Goal: Task Accomplishment & Management: Complete application form

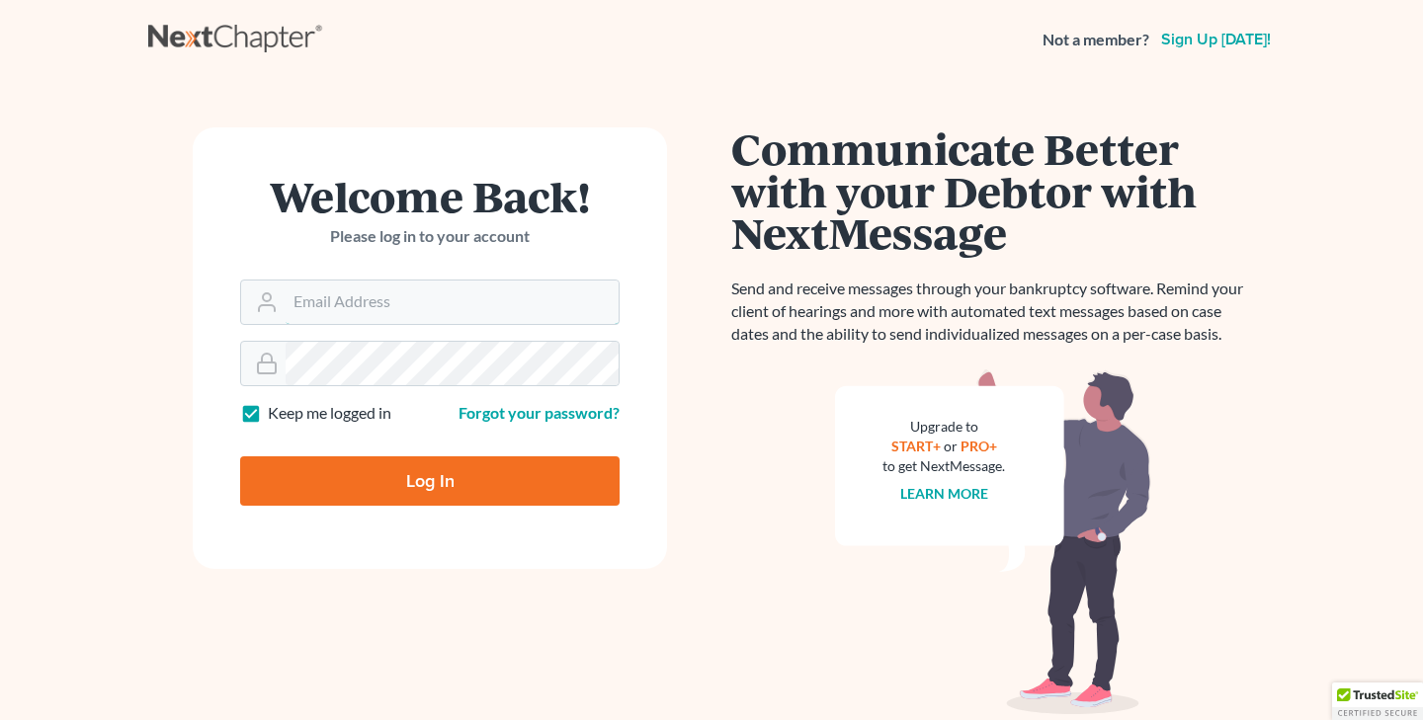
type input "stuart@gavzylaw.com"
click at [424, 482] on input "Log In" at bounding box center [429, 480] width 379 height 49
type input "Thinking..."
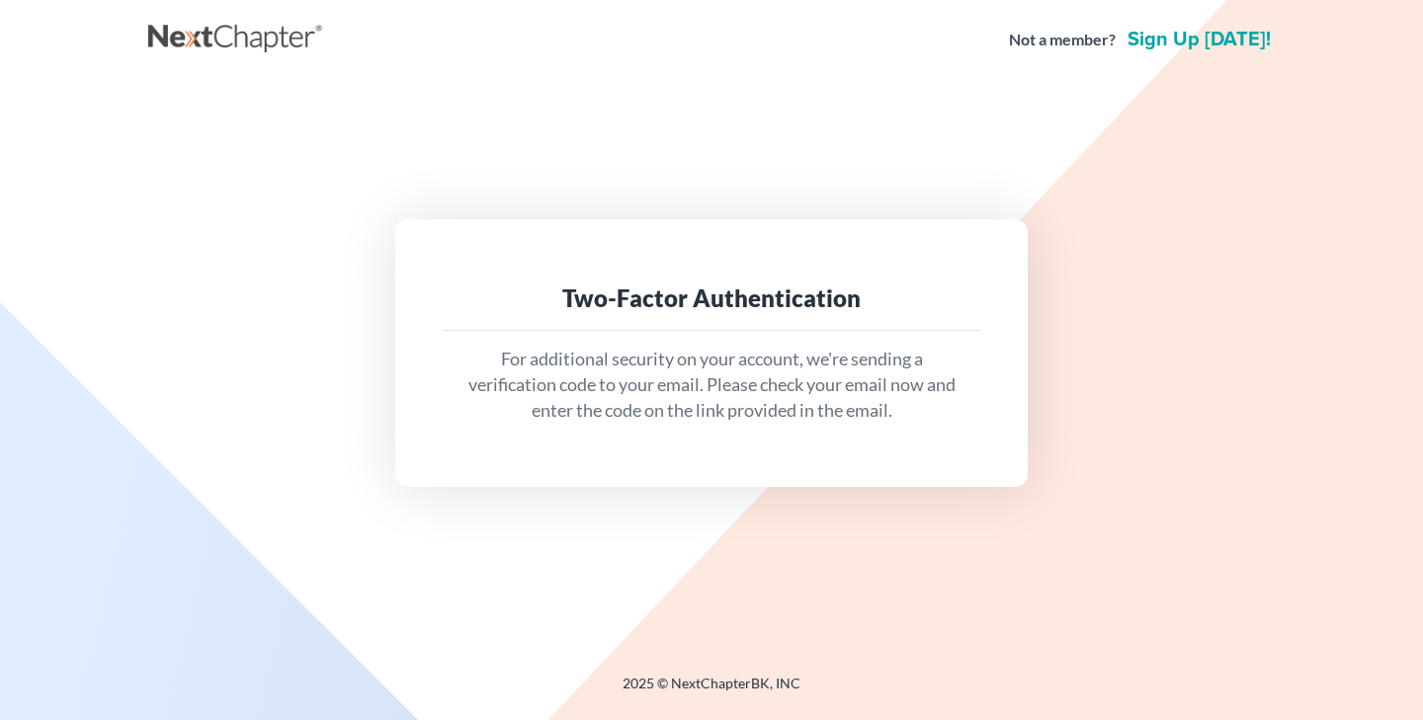
click at [656, 363] on p "For additional security on your account, we're sending a verification code to y…" at bounding box center [711, 385] width 506 height 76
click at [819, 340] on div "For additional security on your account, we're sending a verification code to y…" at bounding box center [711, 385] width 537 height 108
click at [746, 349] on p "For additional security on your account, we're sending a verification code to y…" at bounding box center [711, 385] width 506 height 76
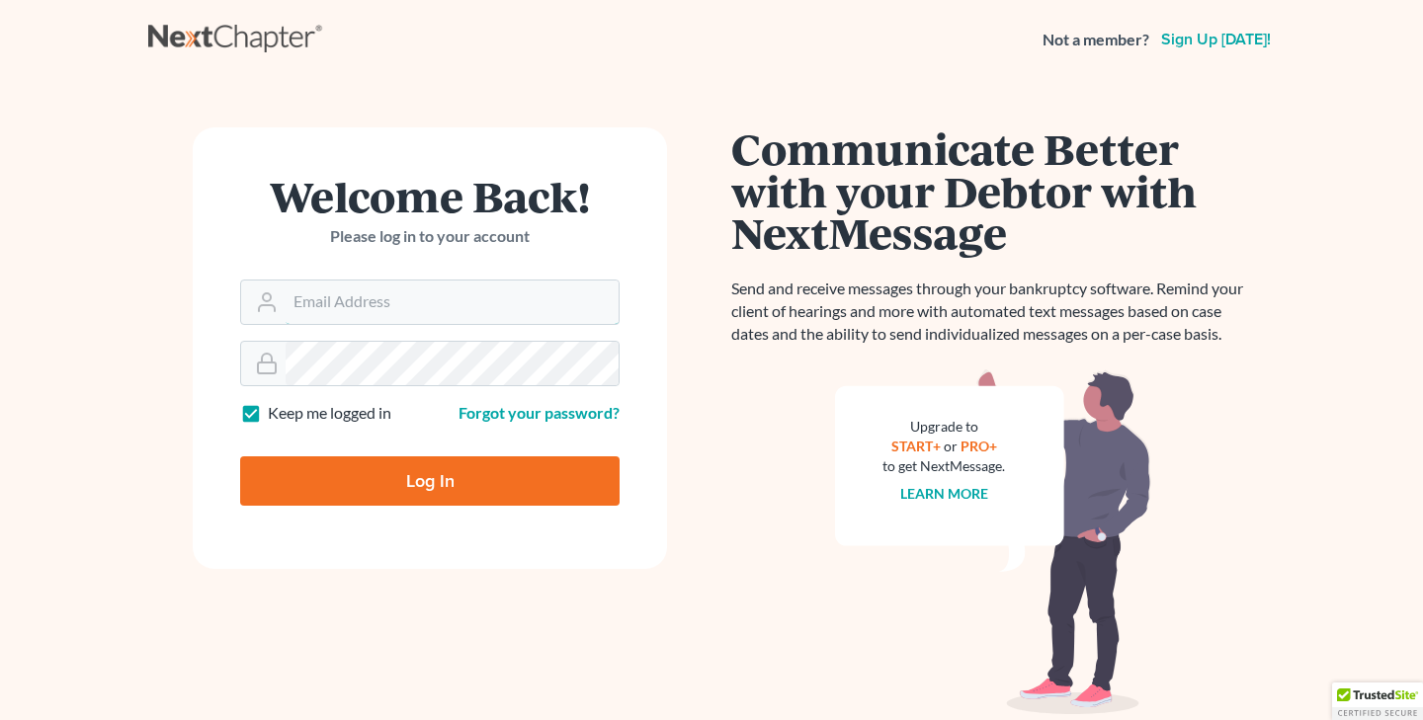
type input "stuartdgavzy"
click at [421, 480] on input "Log In" at bounding box center [429, 480] width 379 height 49
type input "Thinking..."
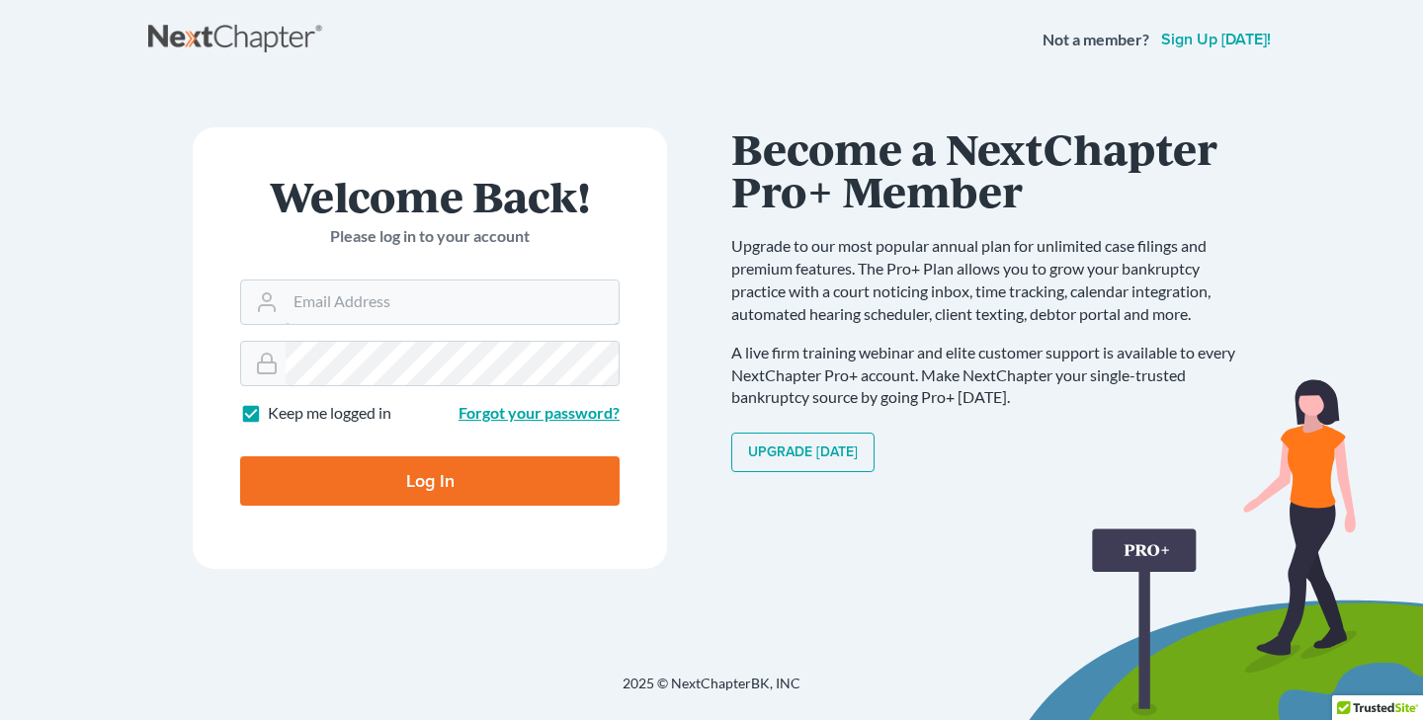
type input "stuartdgavzy"
click at [490, 414] on link "Forgot your password?" at bounding box center [538, 412] width 161 height 19
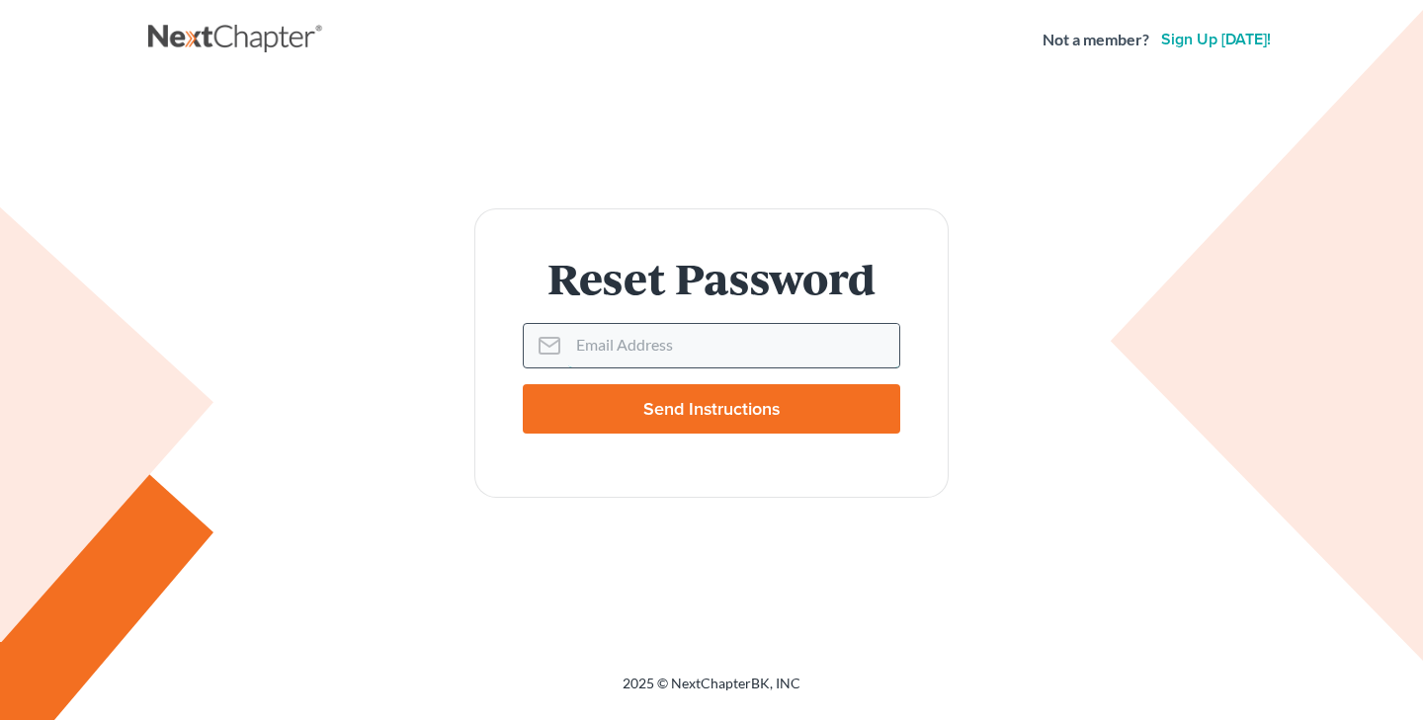
click at [612, 345] on input "Email Address" at bounding box center [733, 345] width 331 height 43
type input "stuart@gavzylaw.com"
click at [697, 408] on input "Send Instructions" at bounding box center [711, 408] width 377 height 49
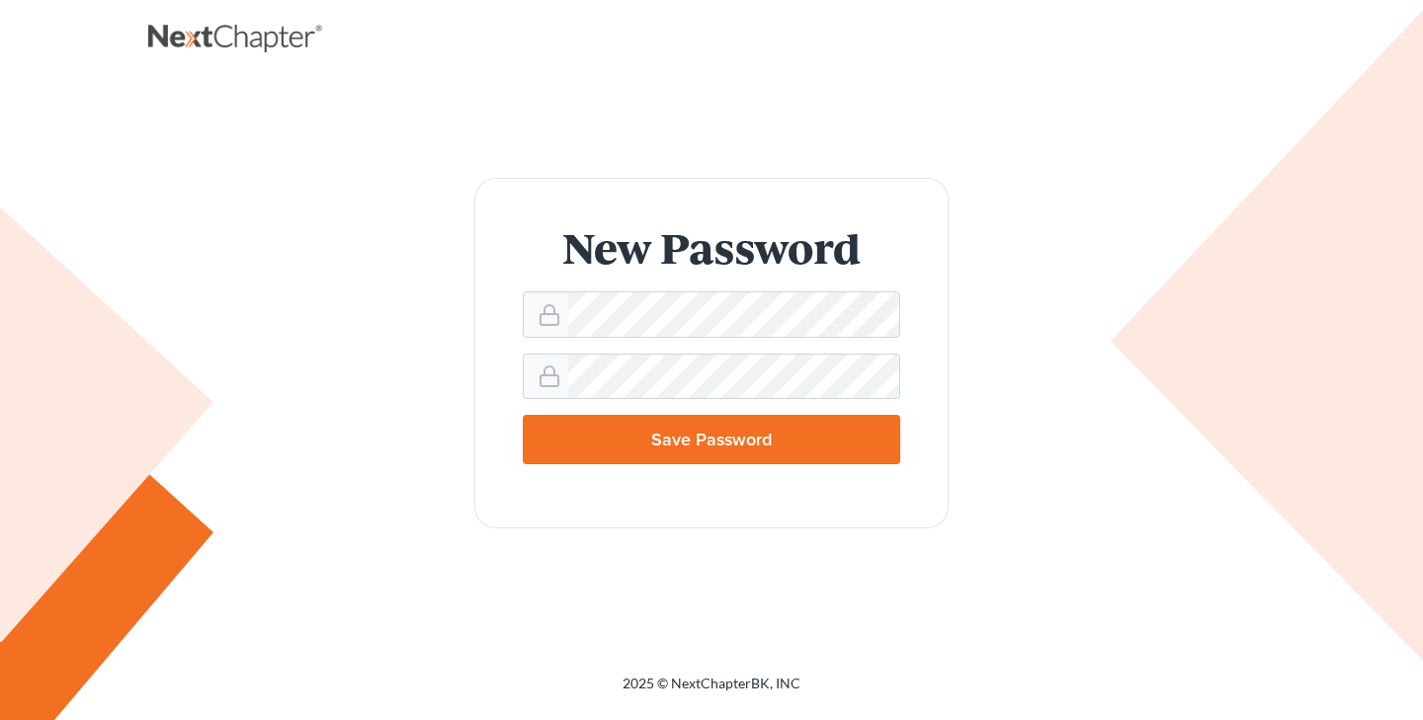
click at [606, 436] on input "Save Password" at bounding box center [711, 439] width 377 height 49
type input "Thinking..."
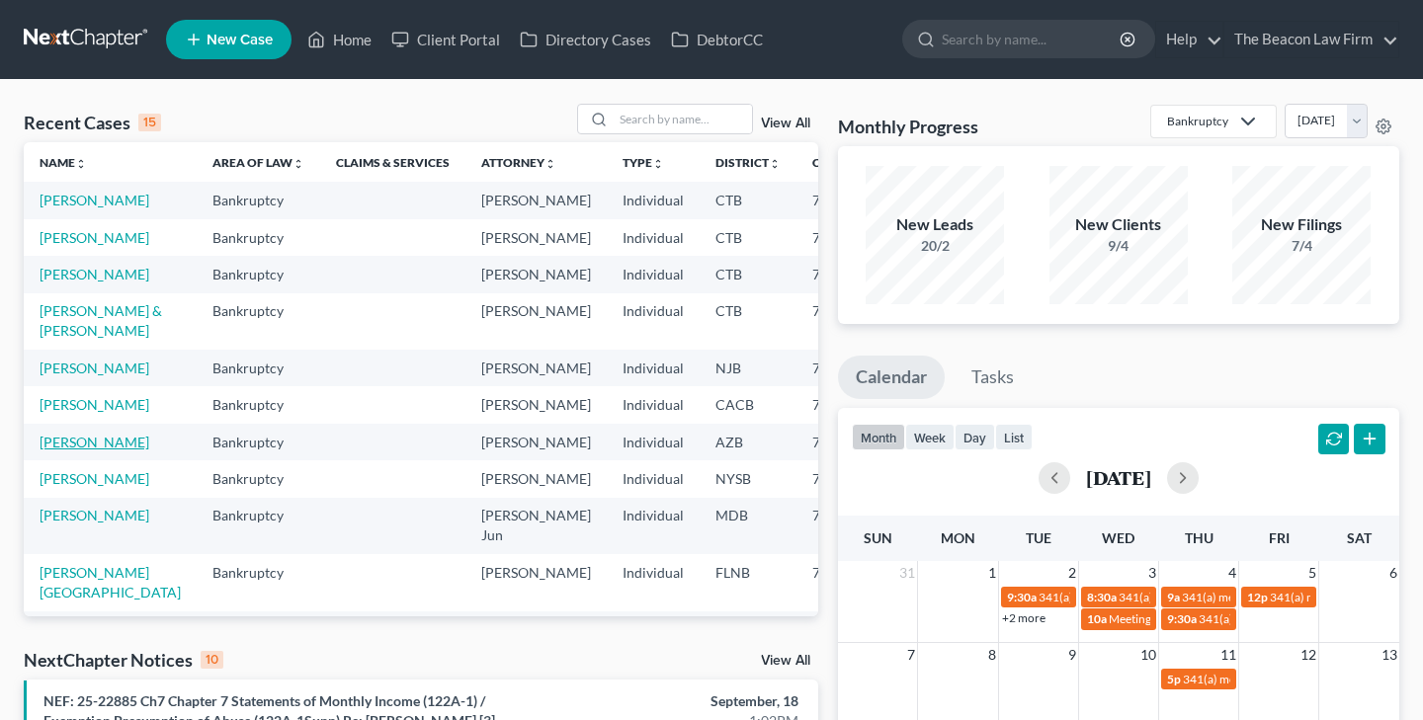
click at [79, 451] on link "[PERSON_NAME]" at bounding box center [95, 442] width 110 height 17
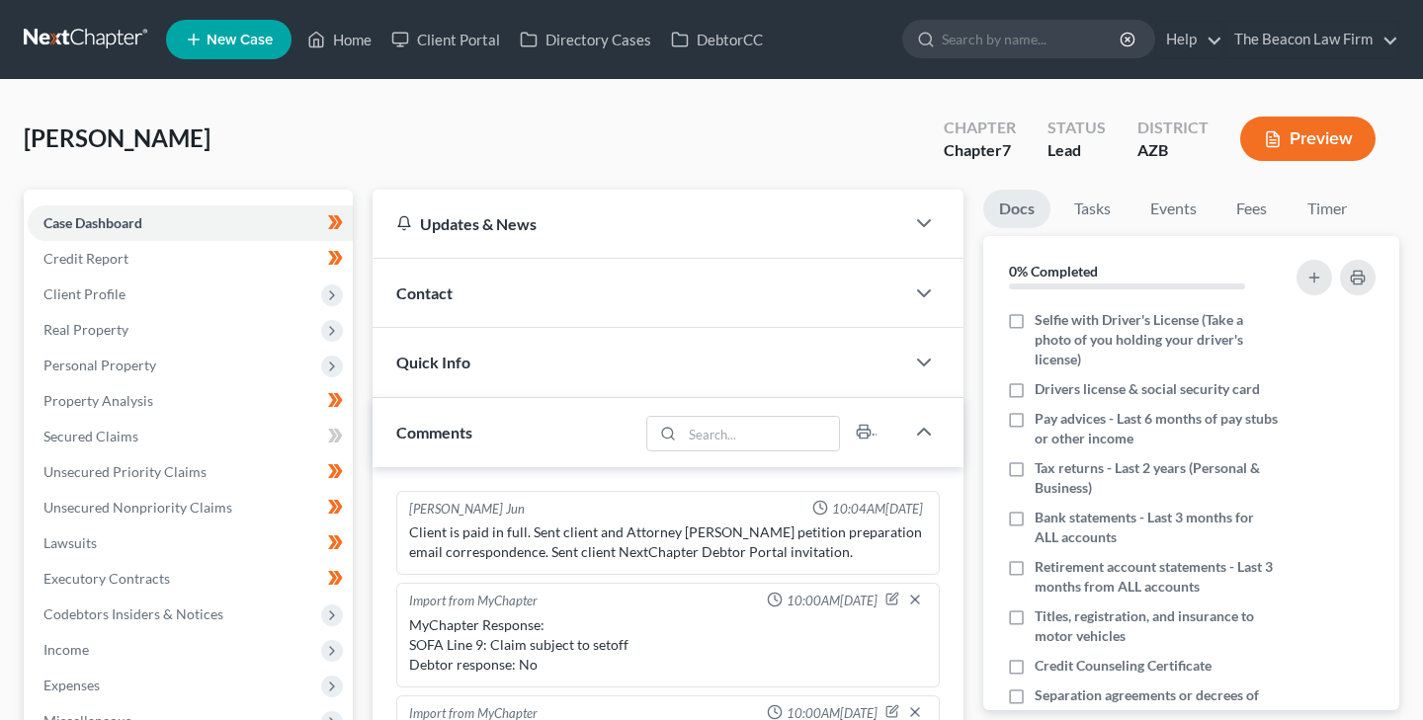
scroll to position [515, 0]
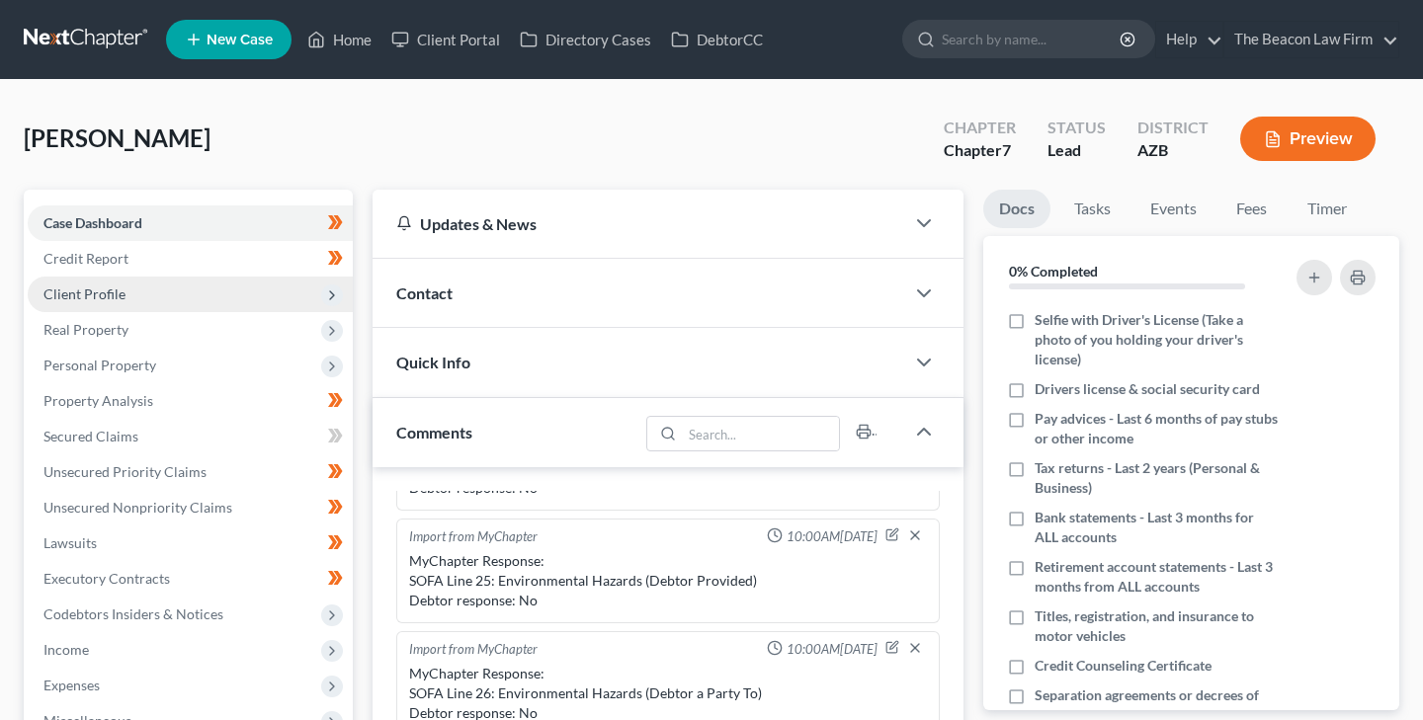
click at [110, 290] on span "Client Profile" at bounding box center [84, 294] width 82 height 17
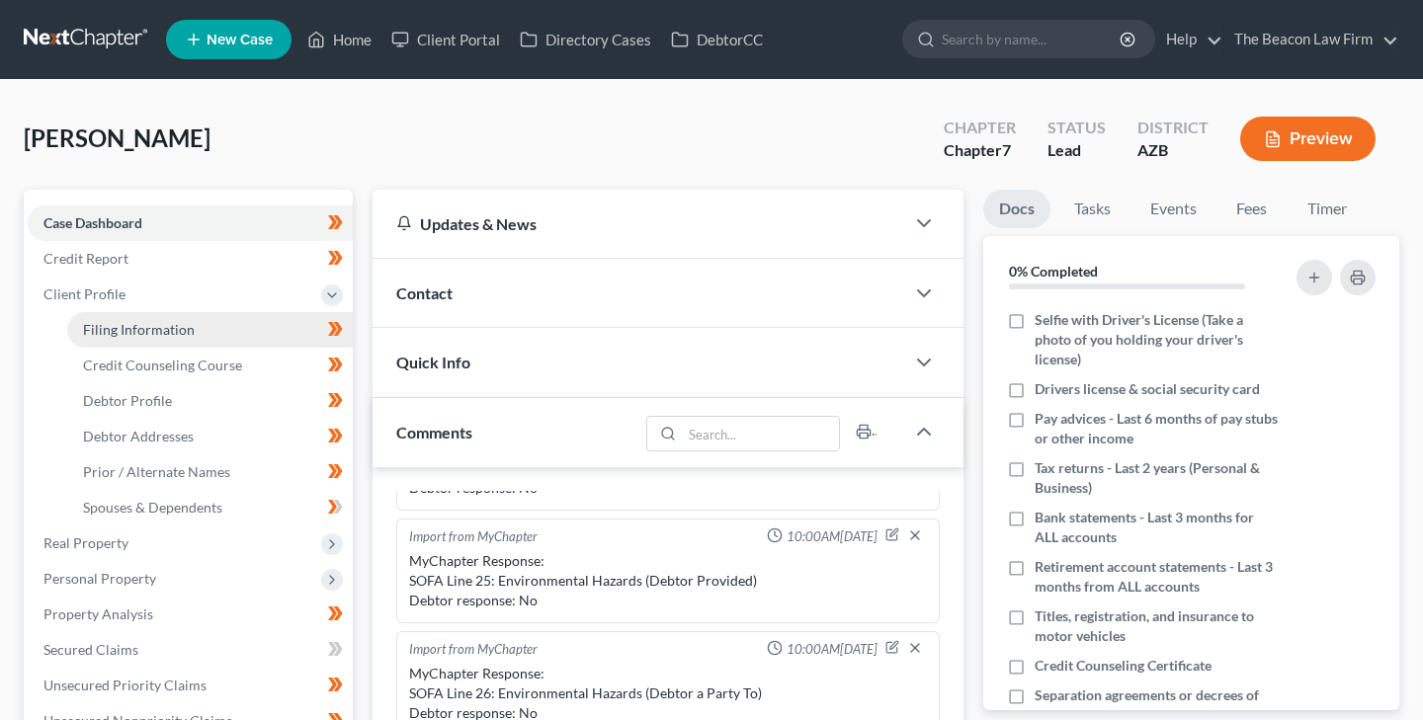
click at [184, 324] on span "Filing Information" at bounding box center [139, 329] width 112 height 17
select select "1"
select select "0"
select select "9"
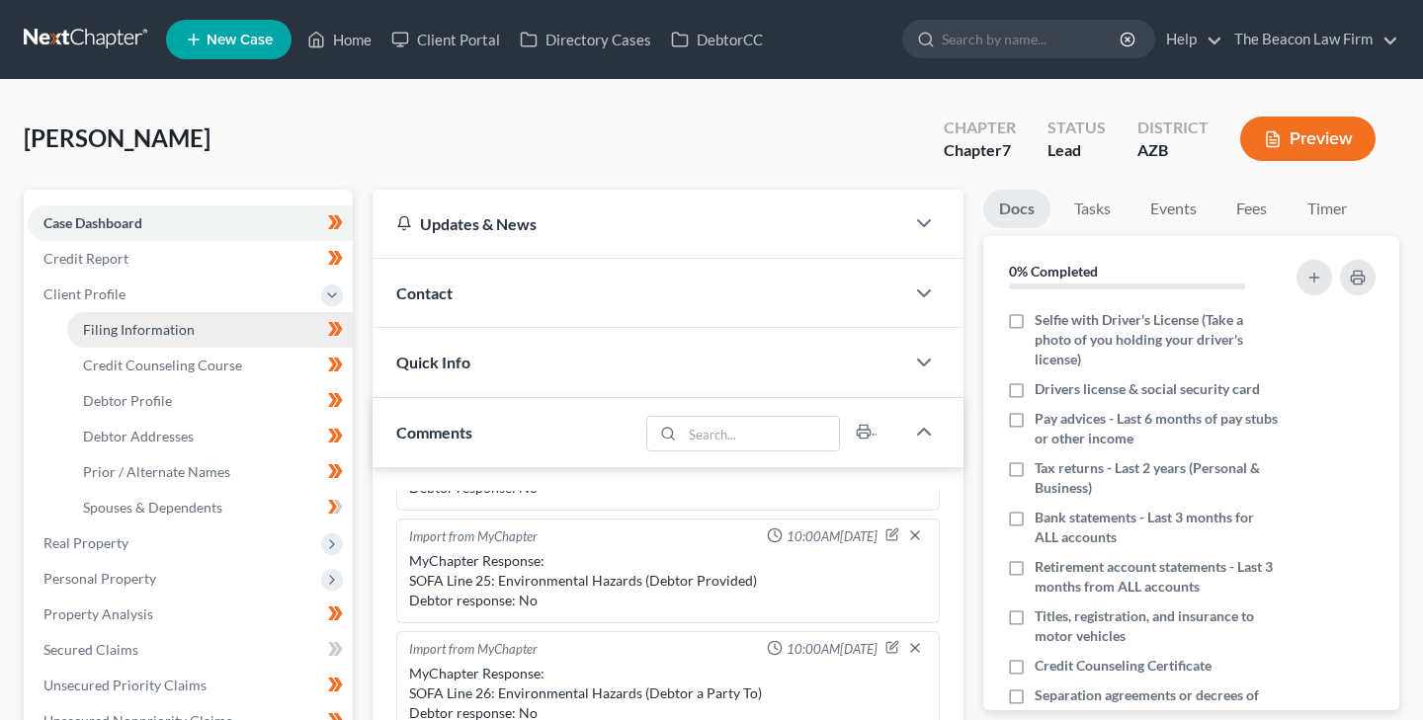
select select "3"
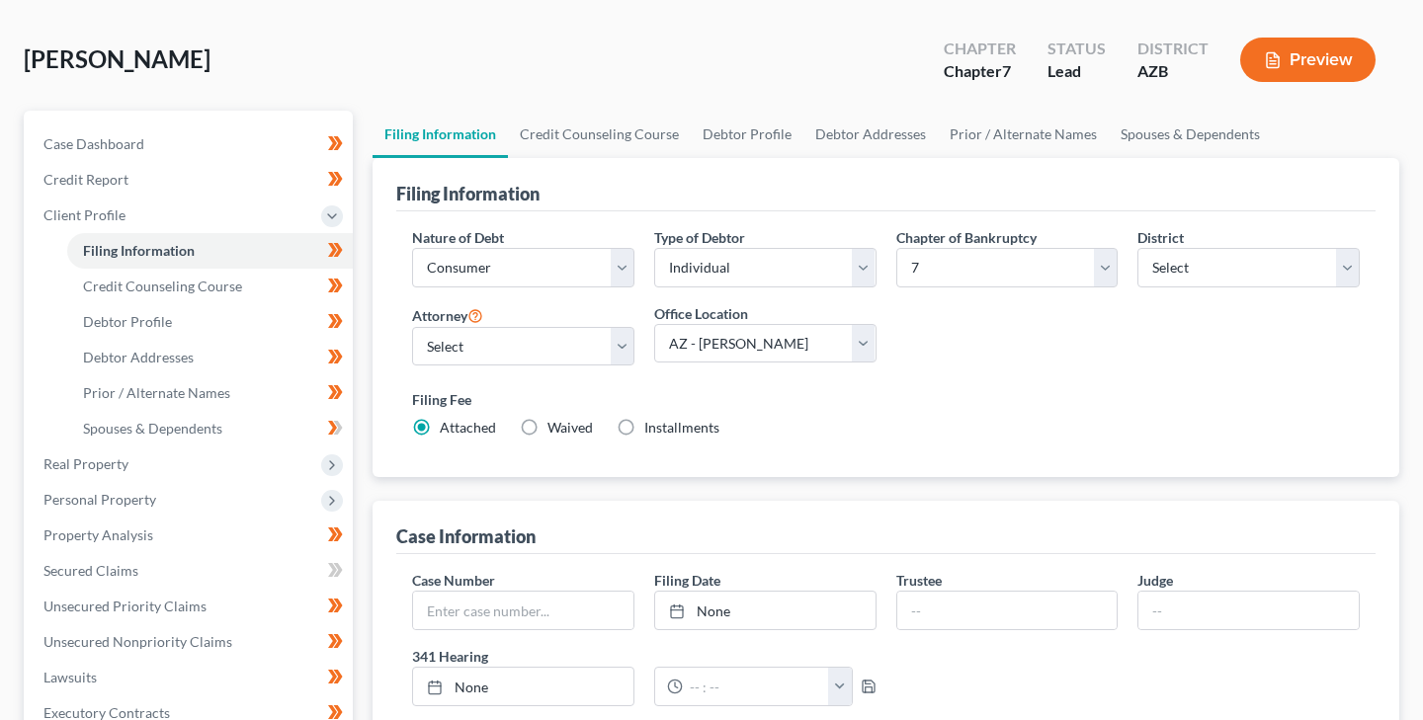
scroll to position [82, 0]
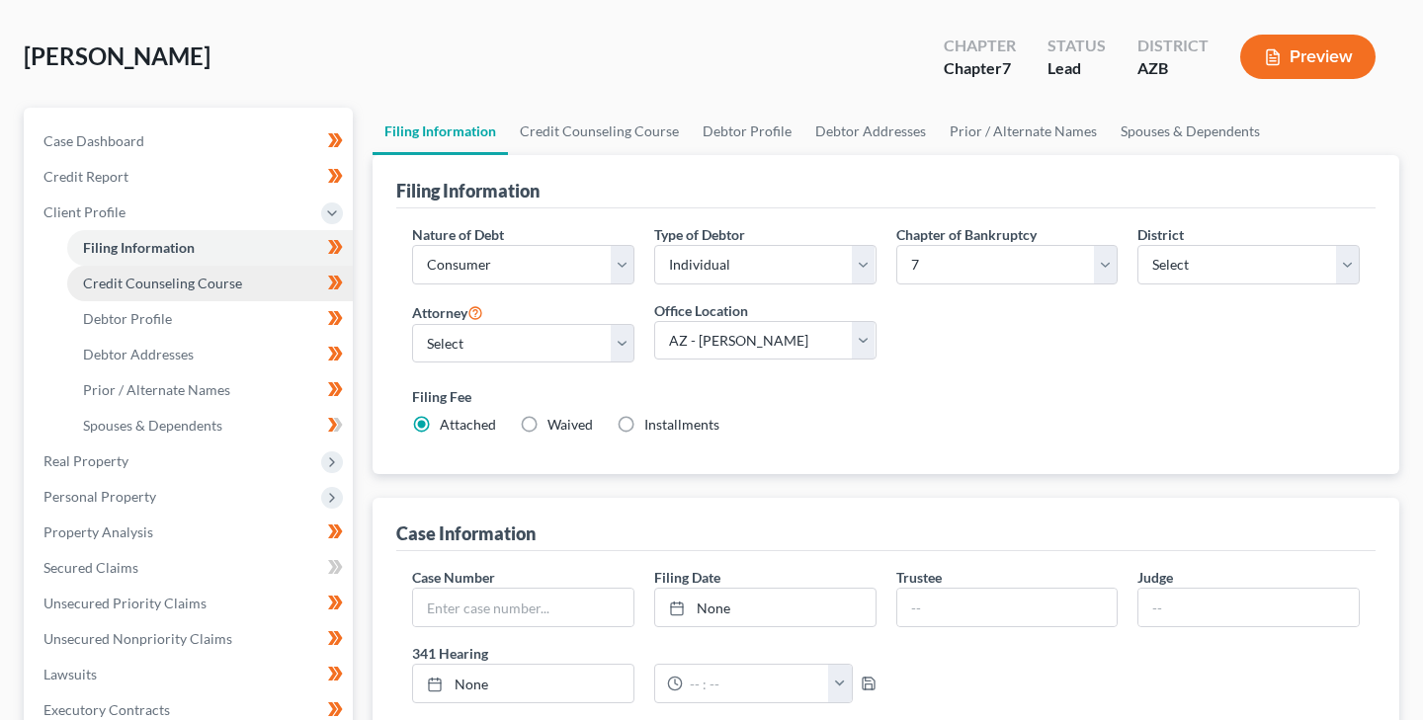
click at [213, 279] on span "Credit Counseling Course" at bounding box center [162, 283] width 159 height 17
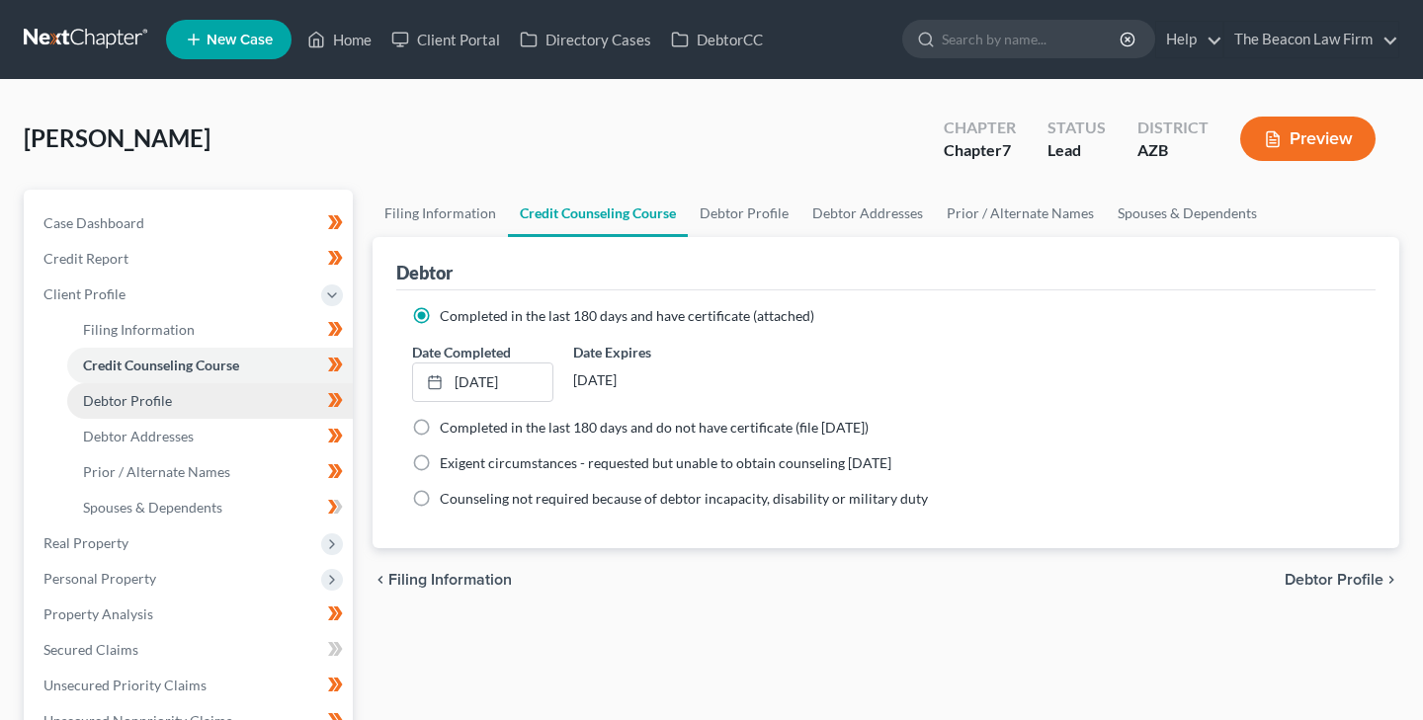
click at [157, 397] on span "Debtor Profile" at bounding box center [127, 400] width 89 height 17
select select "3"
select select "0"
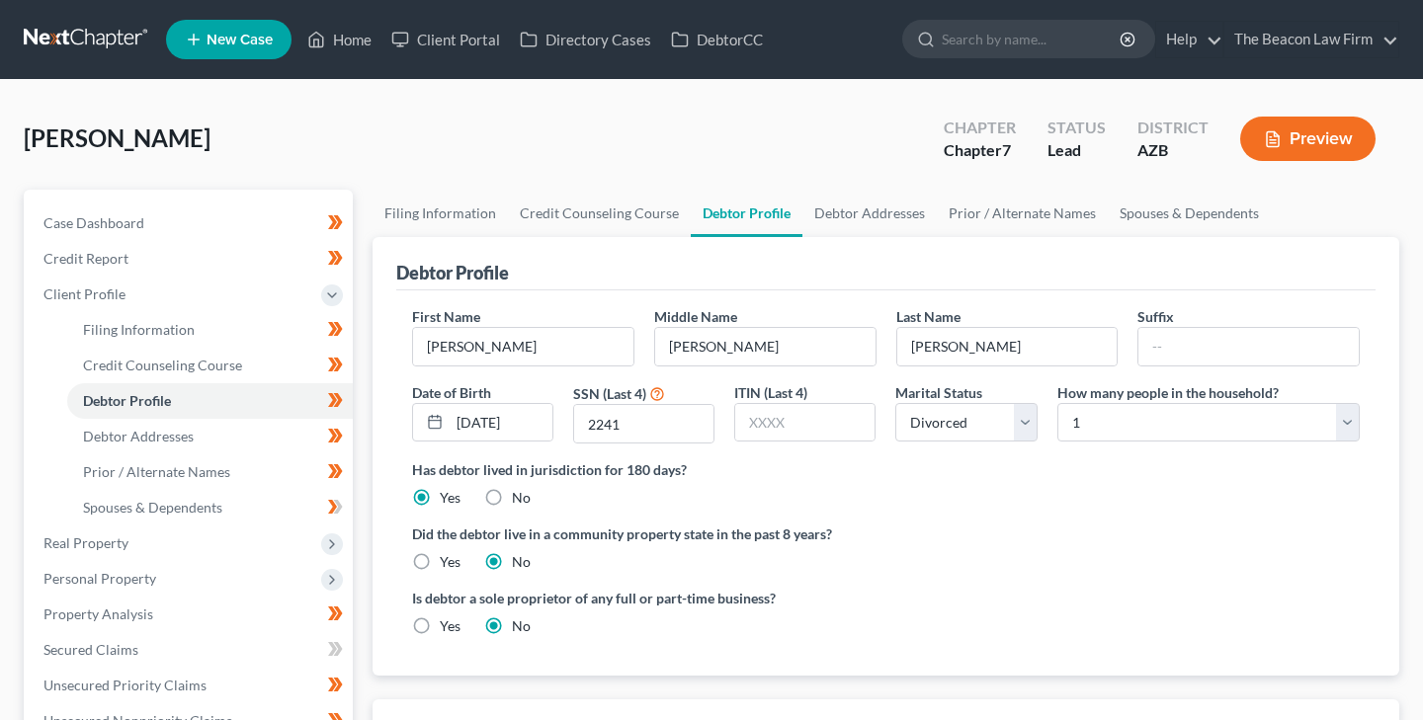
click at [440, 559] on label "Yes" at bounding box center [450, 562] width 21 height 20
click at [448, 559] on input "Yes" at bounding box center [454, 558] width 13 height 13
radio input "true"
radio input "false"
click at [178, 438] on span "Debtor Addresses" at bounding box center [138, 436] width 111 height 17
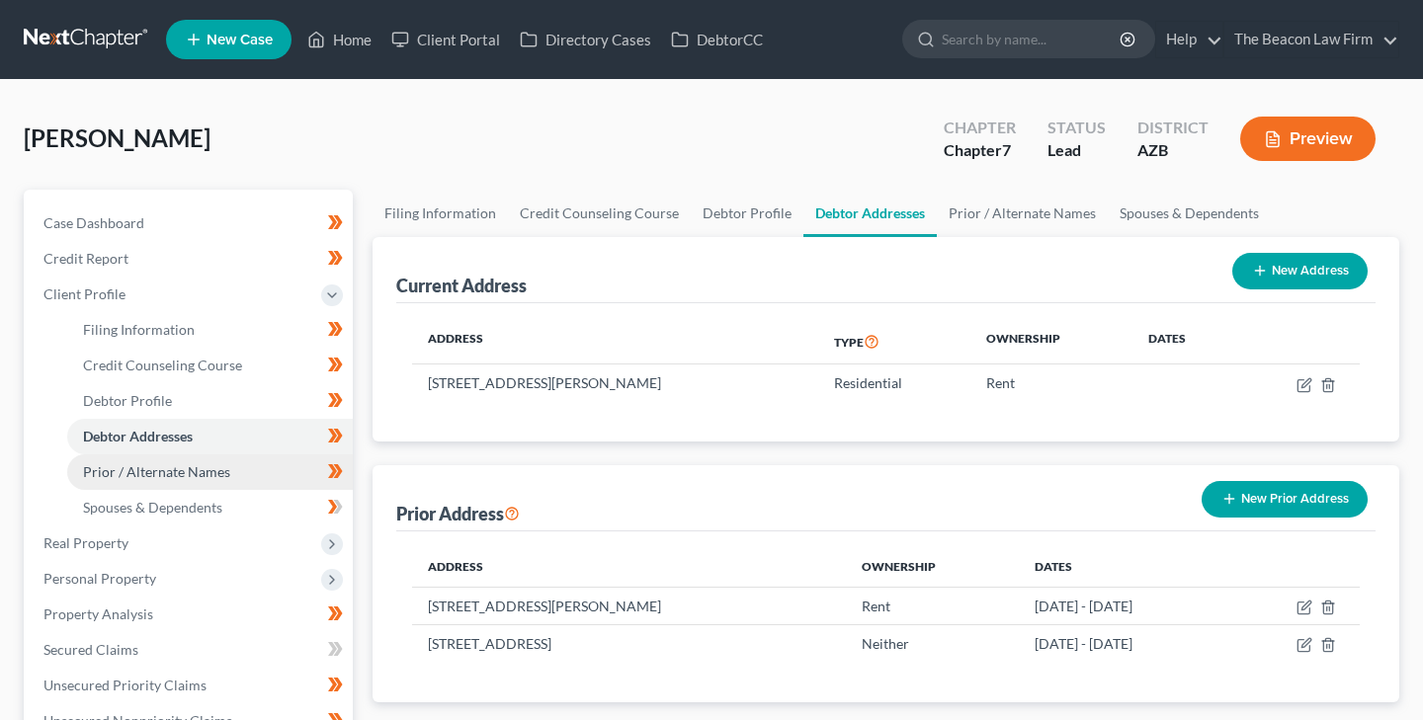
click at [208, 469] on span "Prior / Alternate Names" at bounding box center [156, 471] width 147 height 17
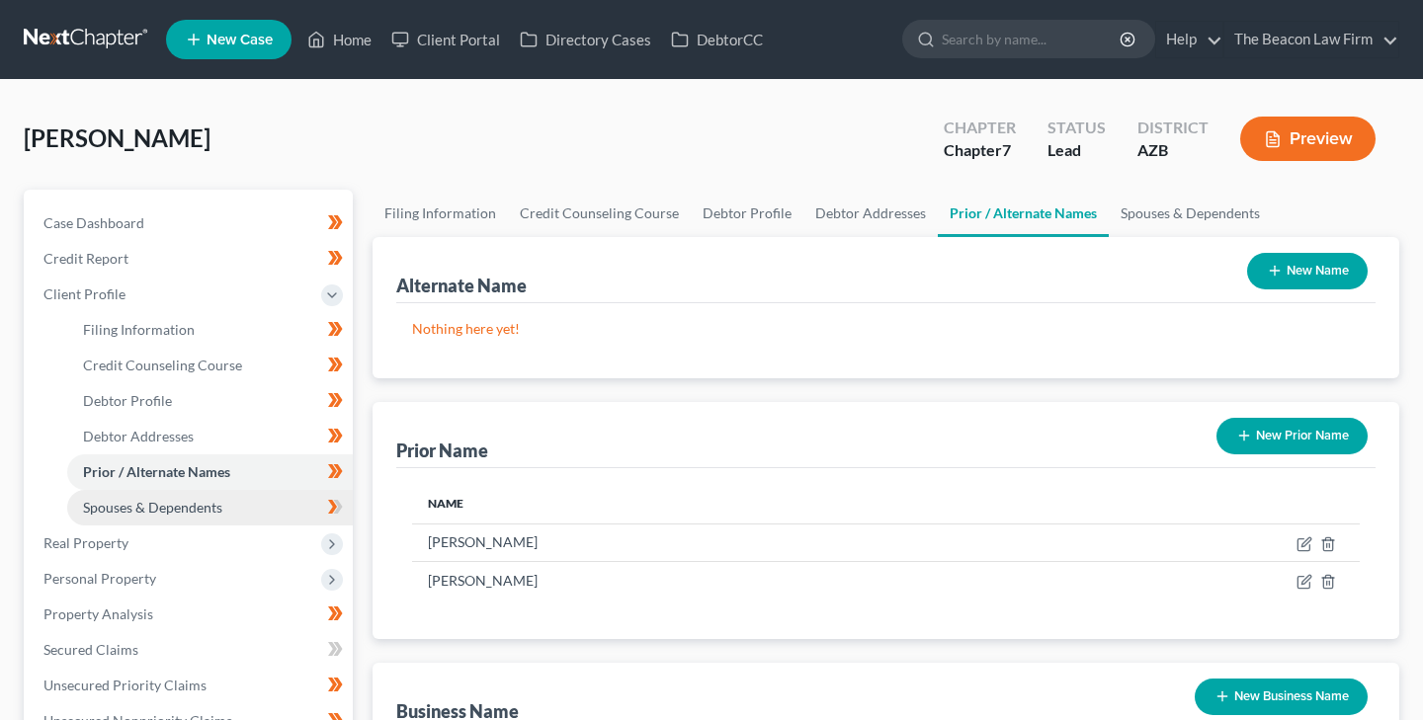
click at [203, 506] on span "Spouses & Dependents" at bounding box center [152, 507] width 139 height 17
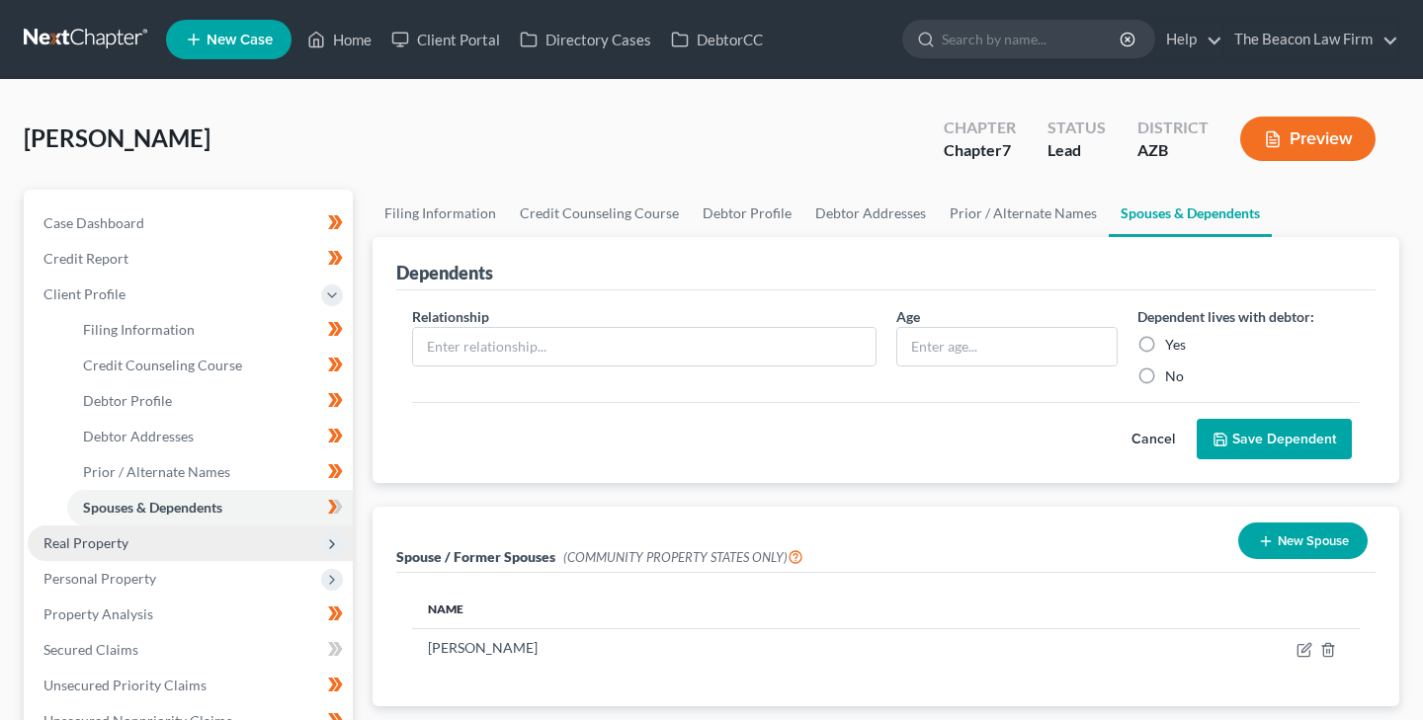
click at [124, 538] on span "Real Property" at bounding box center [85, 543] width 85 height 17
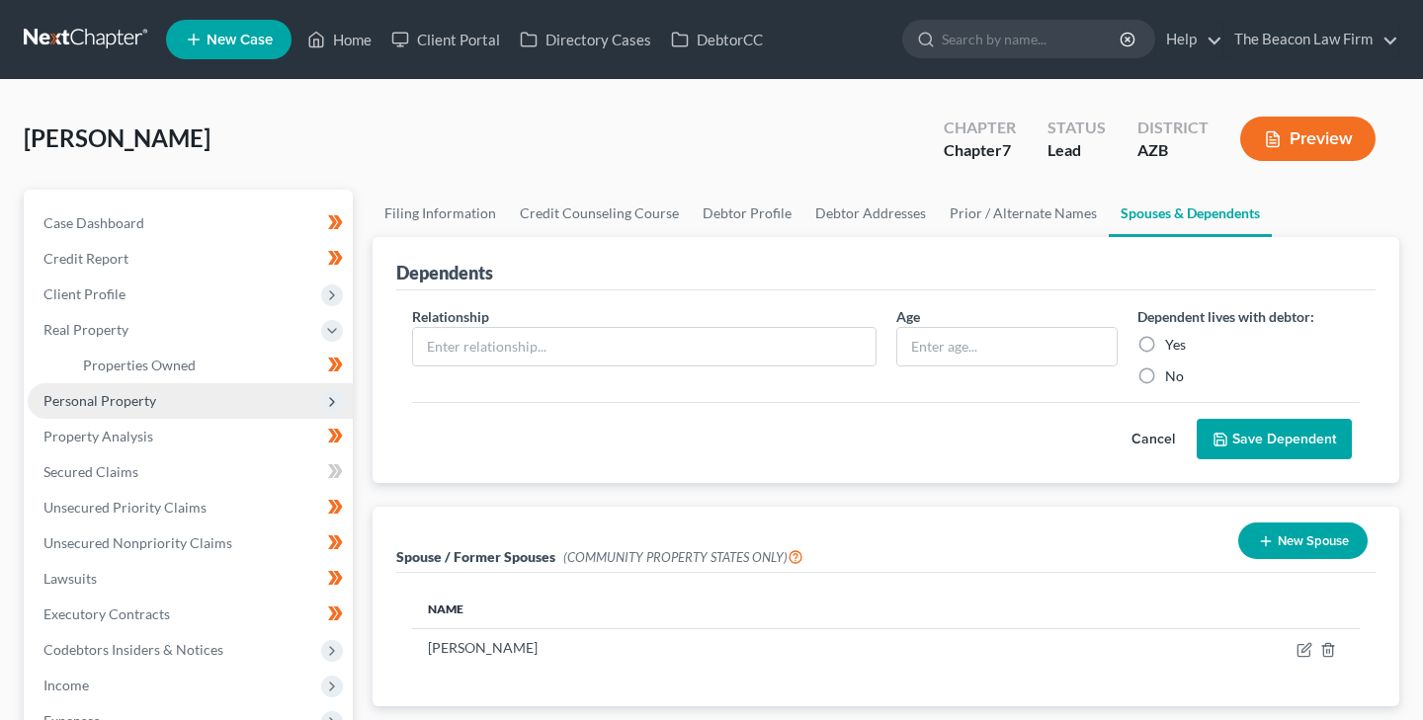
click at [85, 393] on span "Personal Property" at bounding box center [99, 400] width 113 height 17
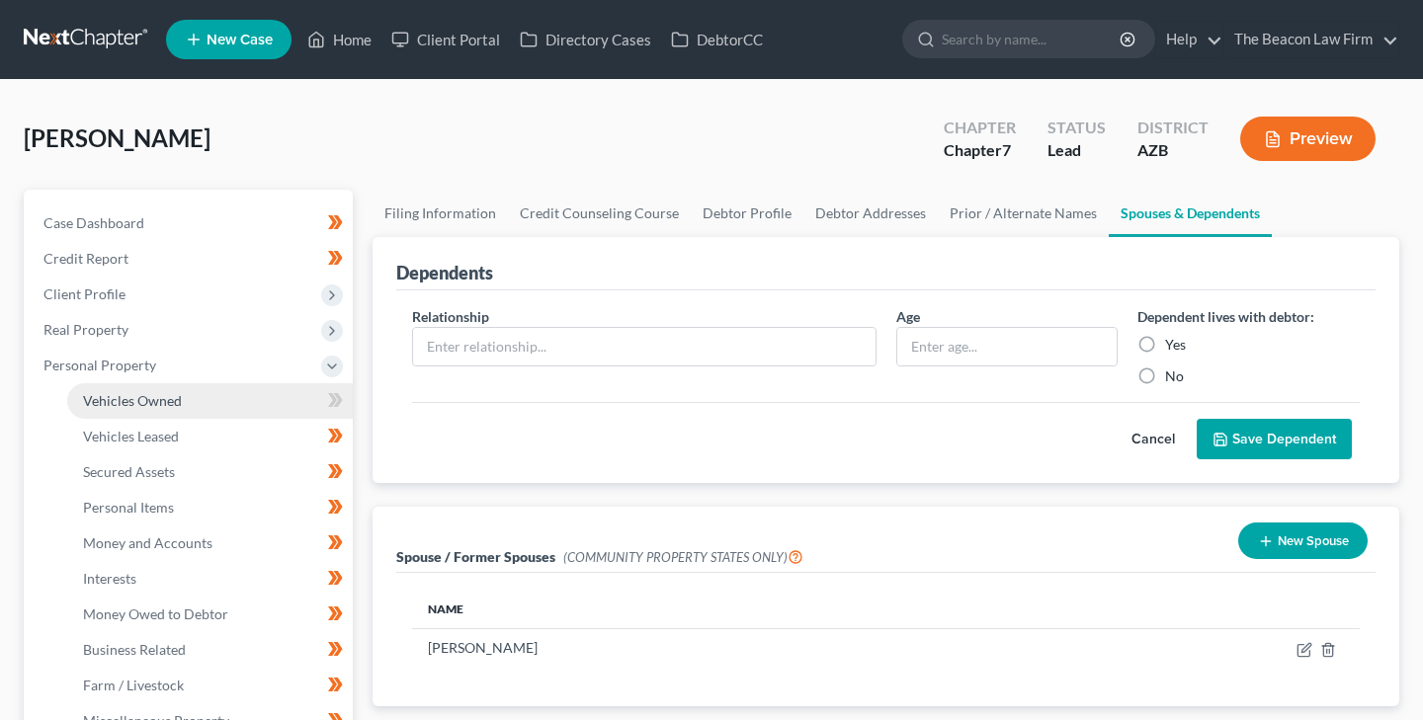
click at [167, 397] on span "Vehicles Owned" at bounding box center [132, 400] width 99 height 17
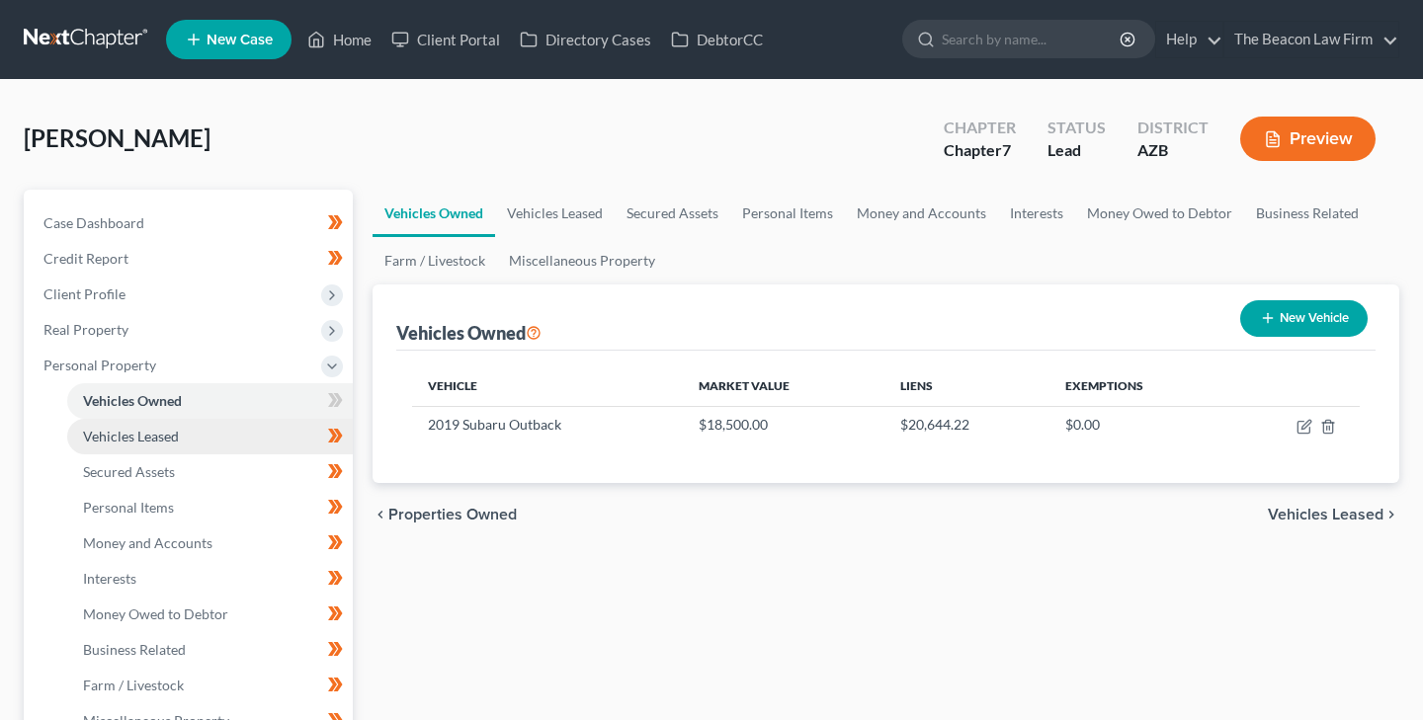
click at [153, 438] on span "Vehicles Leased" at bounding box center [131, 436] width 96 height 17
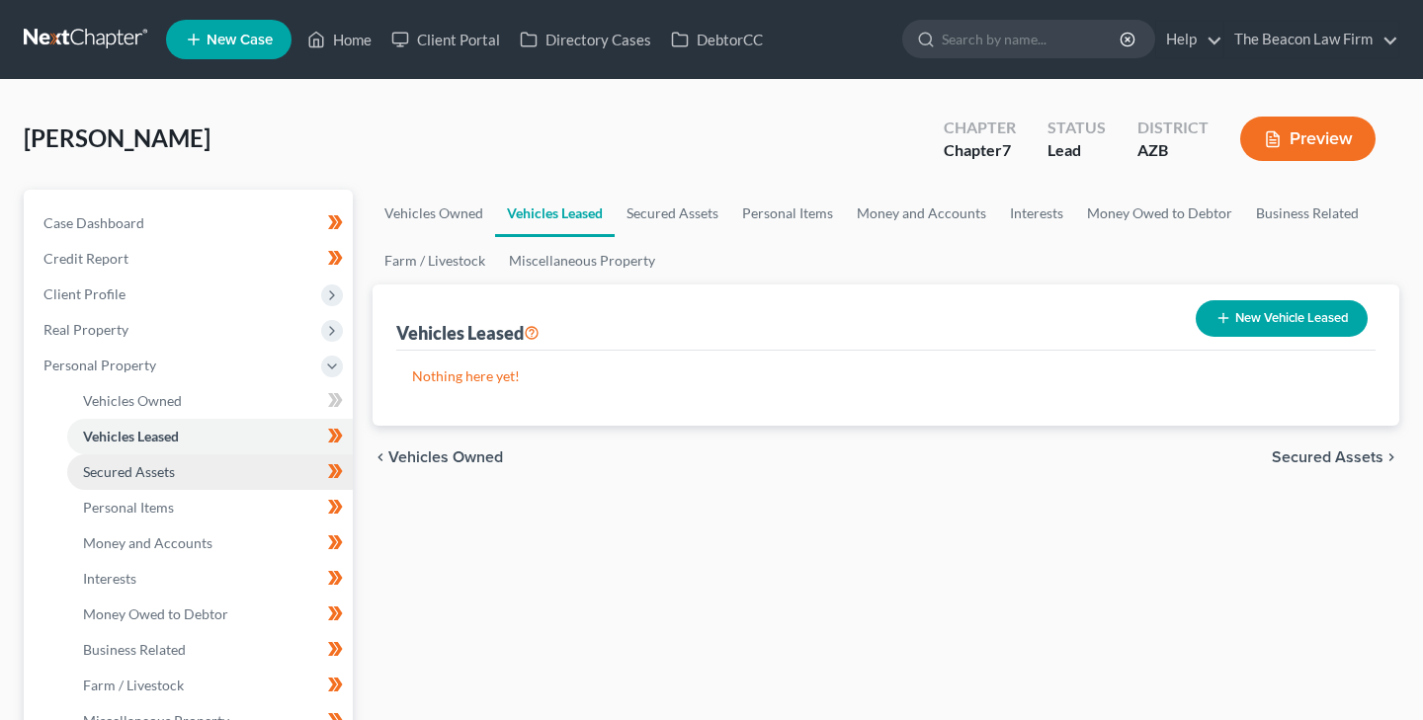
click at [156, 468] on span "Secured Assets" at bounding box center [129, 471] width 92 height 17
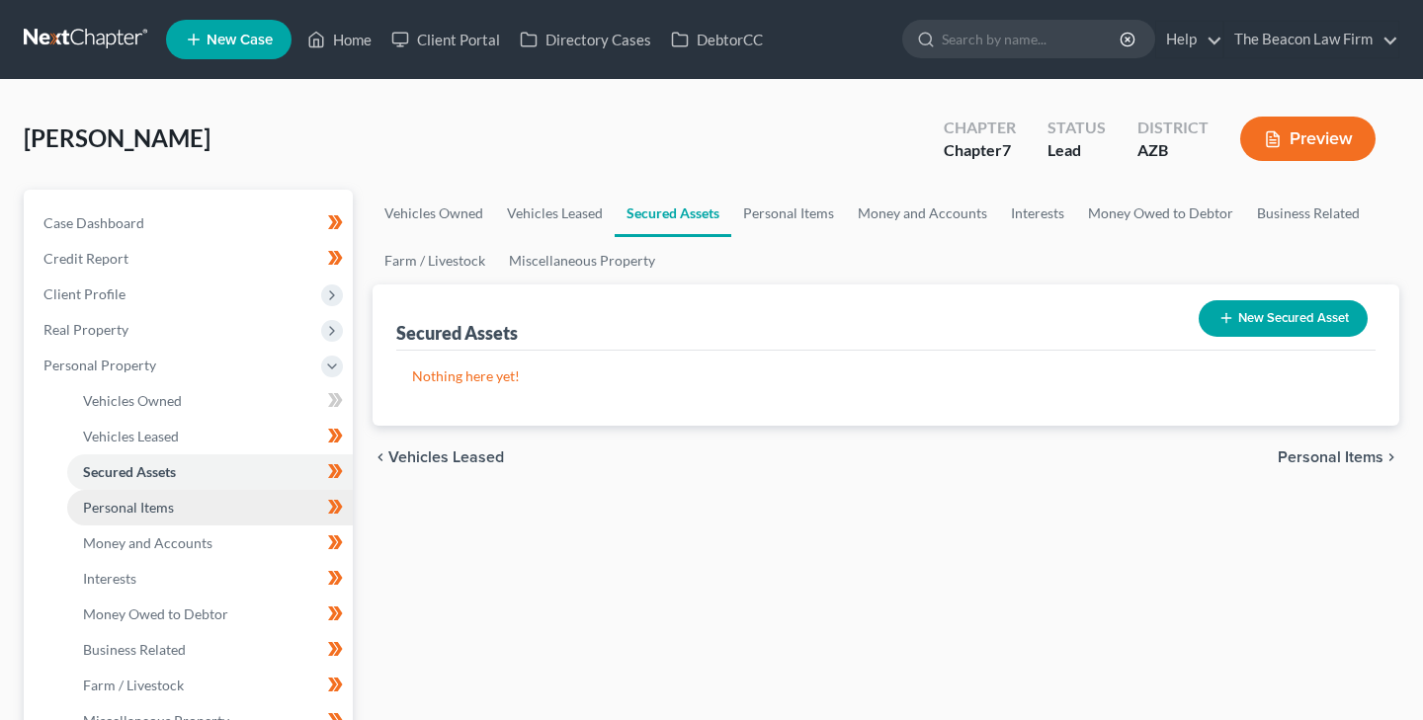
click at [157, 502] on span "Personal Items" at bounding box center [128, 507] width 91 height 17
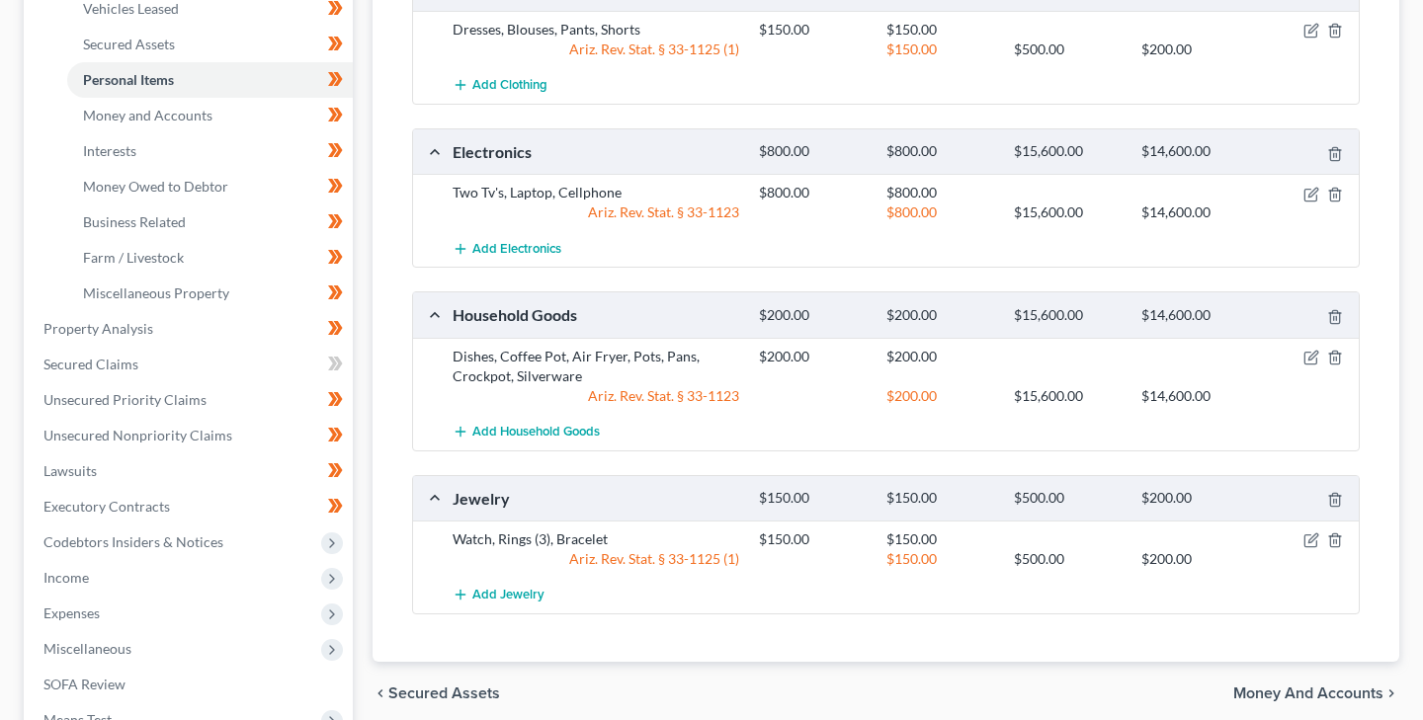
scroll to position [432, 0]
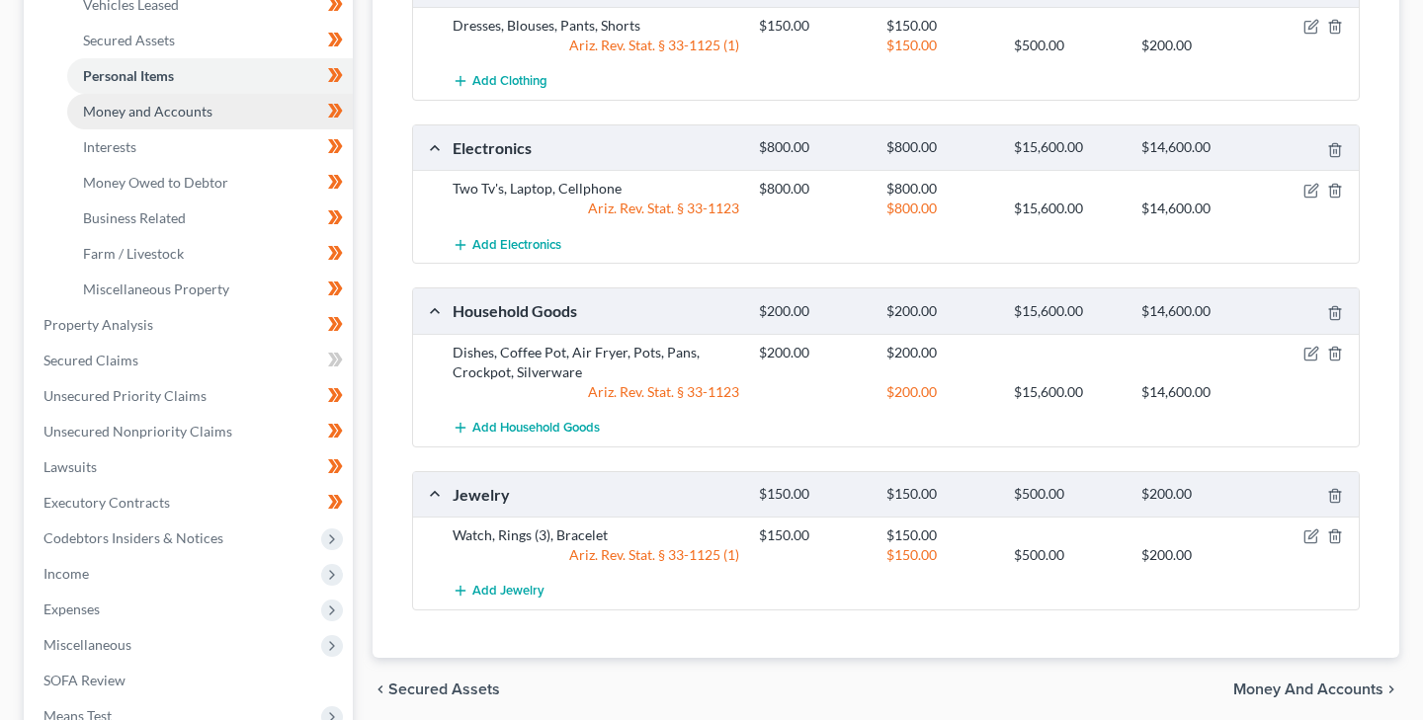
click at [121, 111] on span "Money and Accounts" at bounding box center [147, 111] width 129 height 17
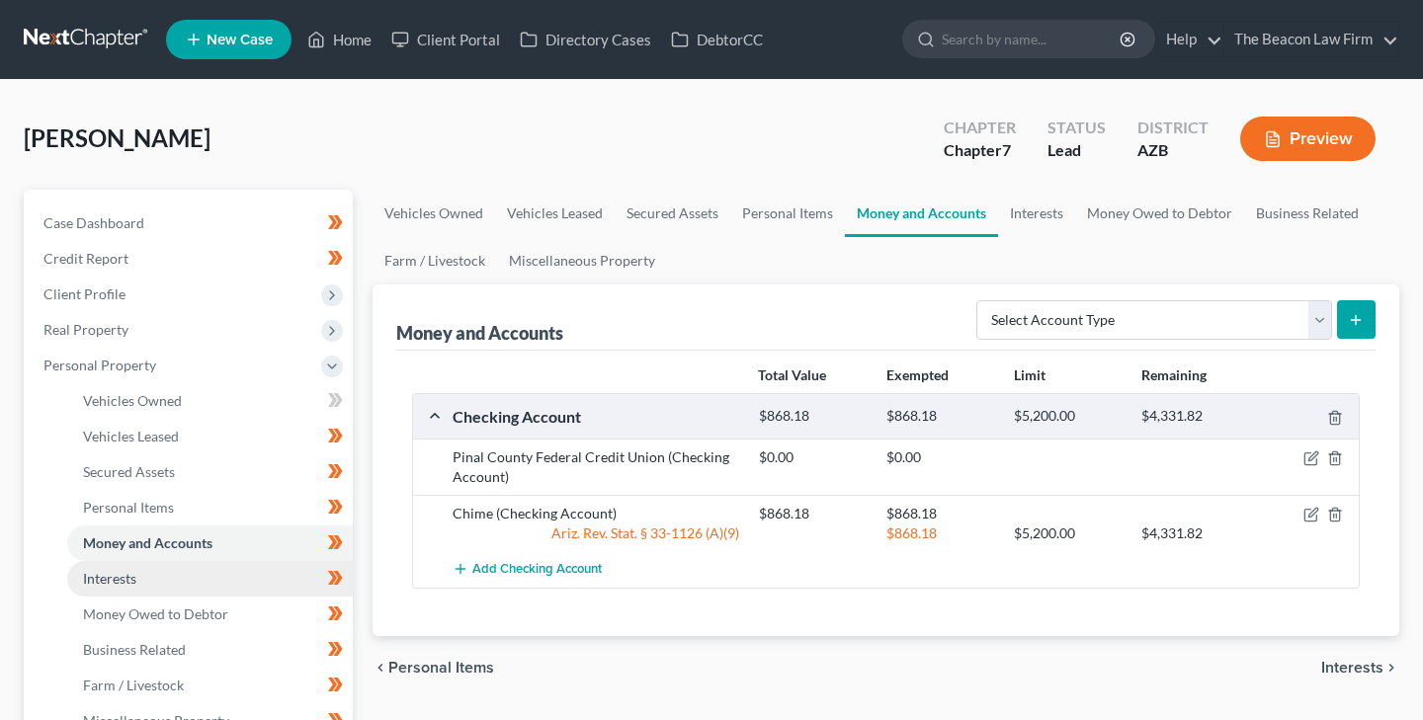
click at [110, 576] on span "Interests" at bounding box center [109, 578] width 53 height 17
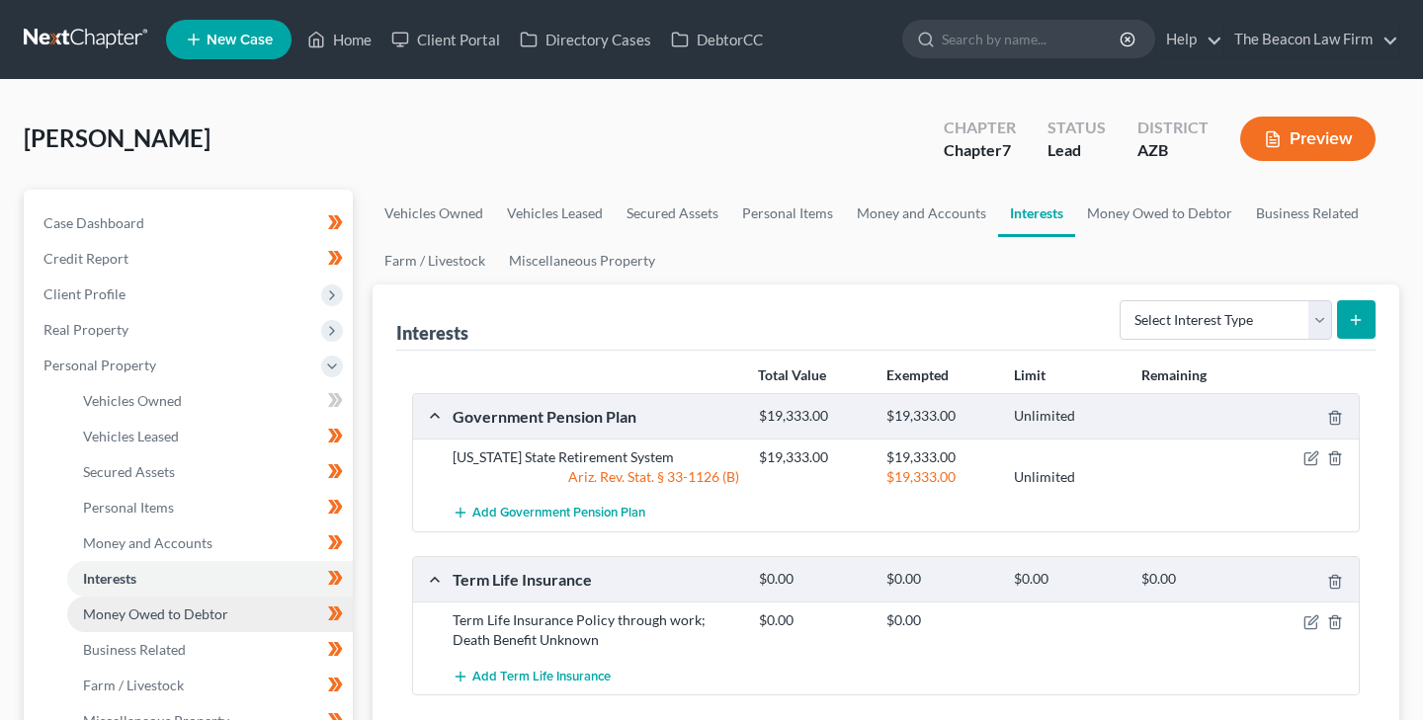
click at [140, 611] on span "Money Owed to Debtor" at bounding box center [155, 614] width 145 height 17
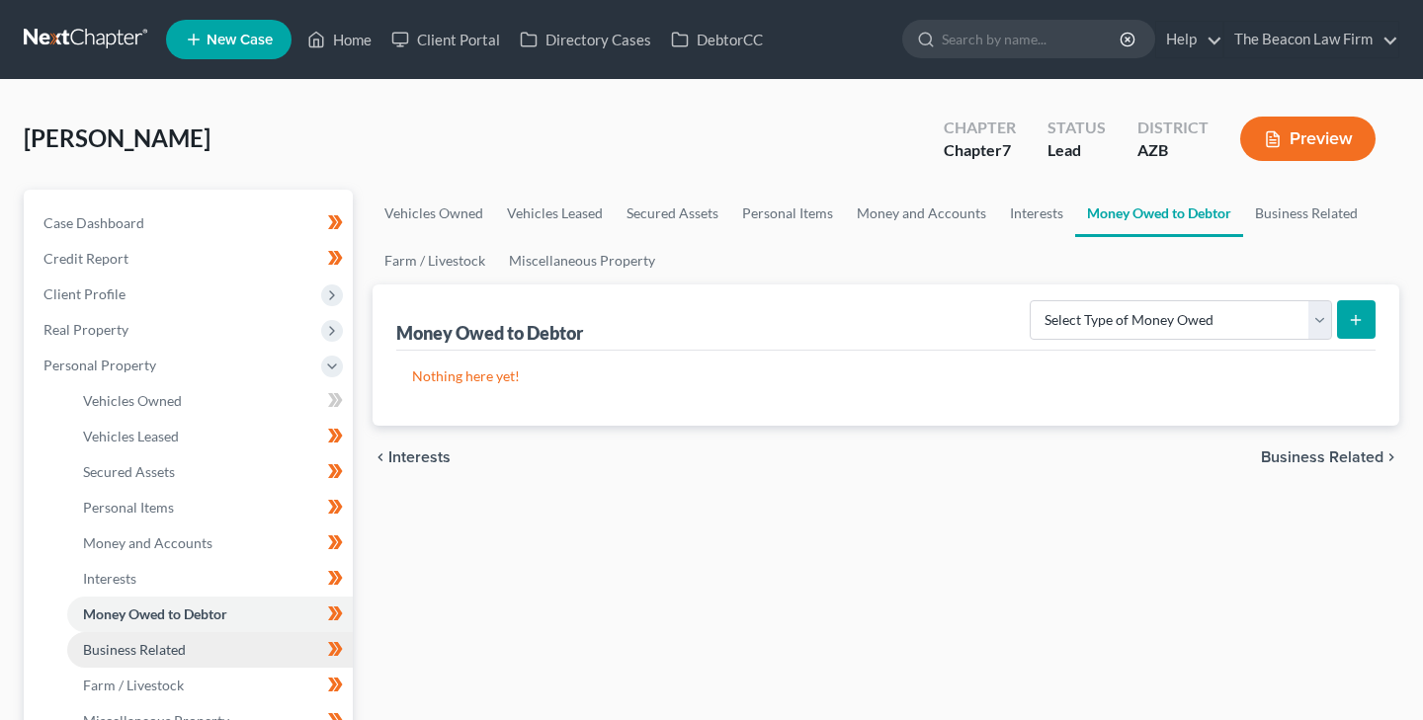
click at [158, 647] on span "Business Related" at bounding box center [134, 649] width 103 height 17
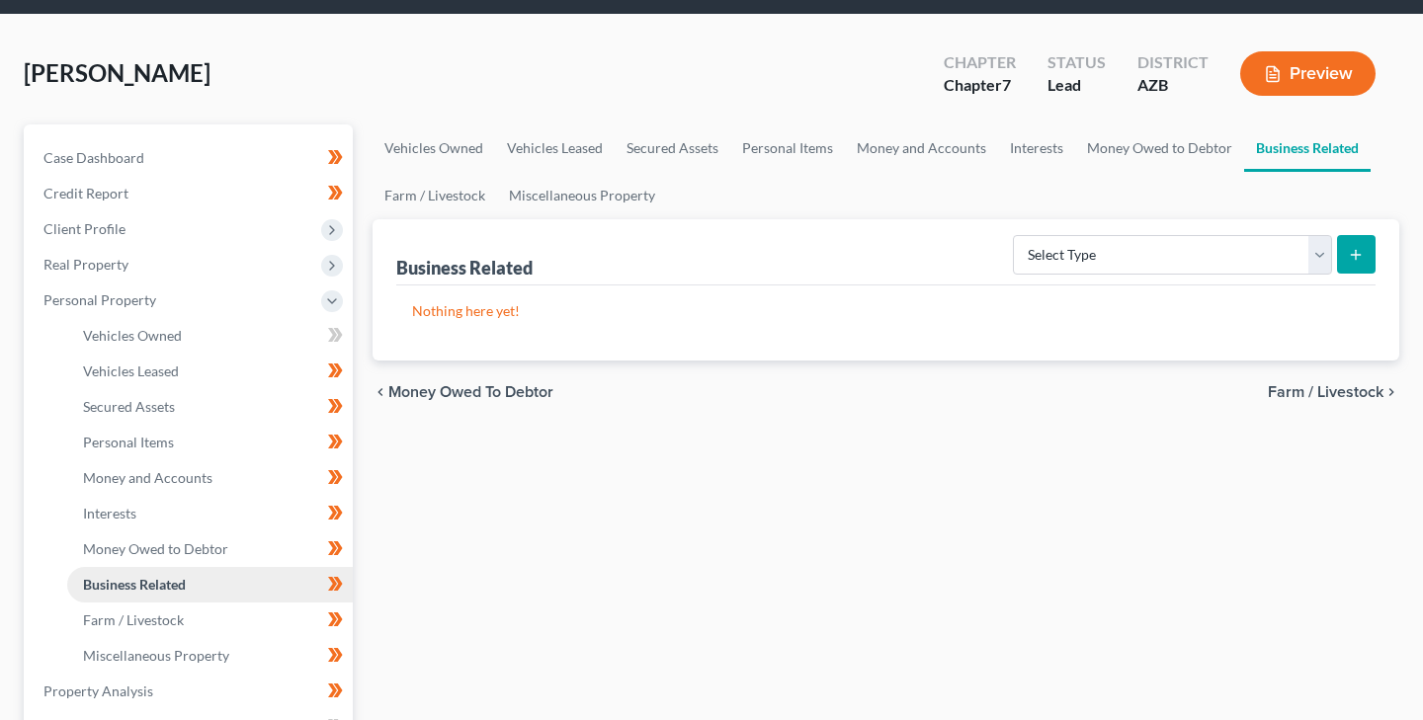
scroll to position [70, 0]
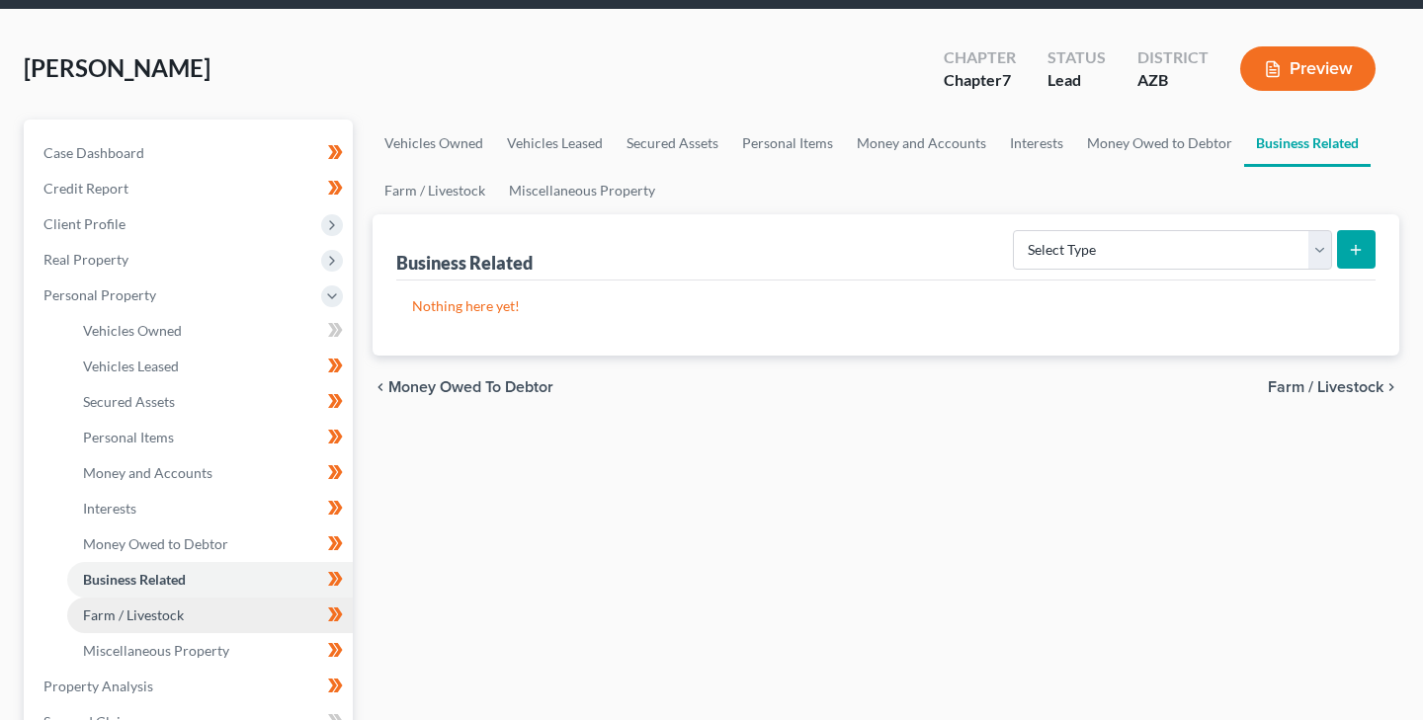
click at [156, 614] on span "Farm / Livestock" at bounding box center [133, 615] width 101 height 17
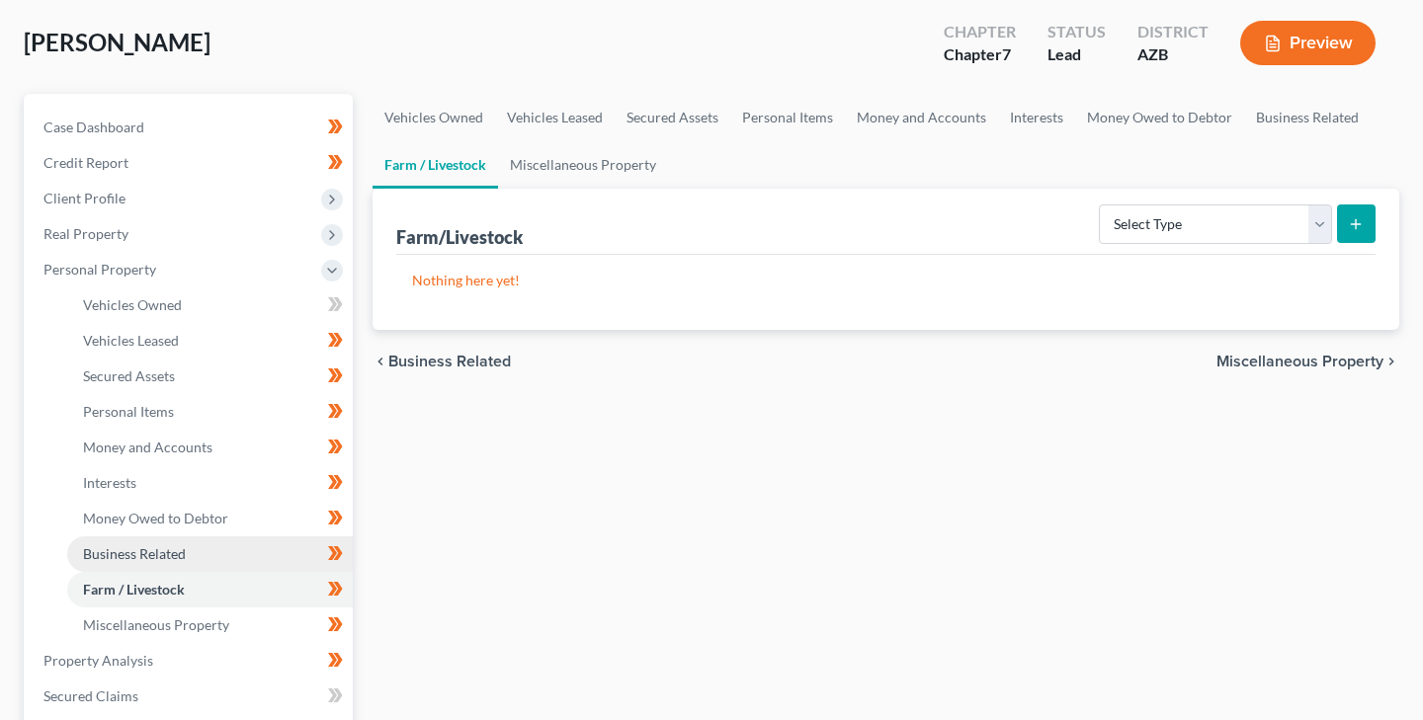
scroll to position [118, 0]
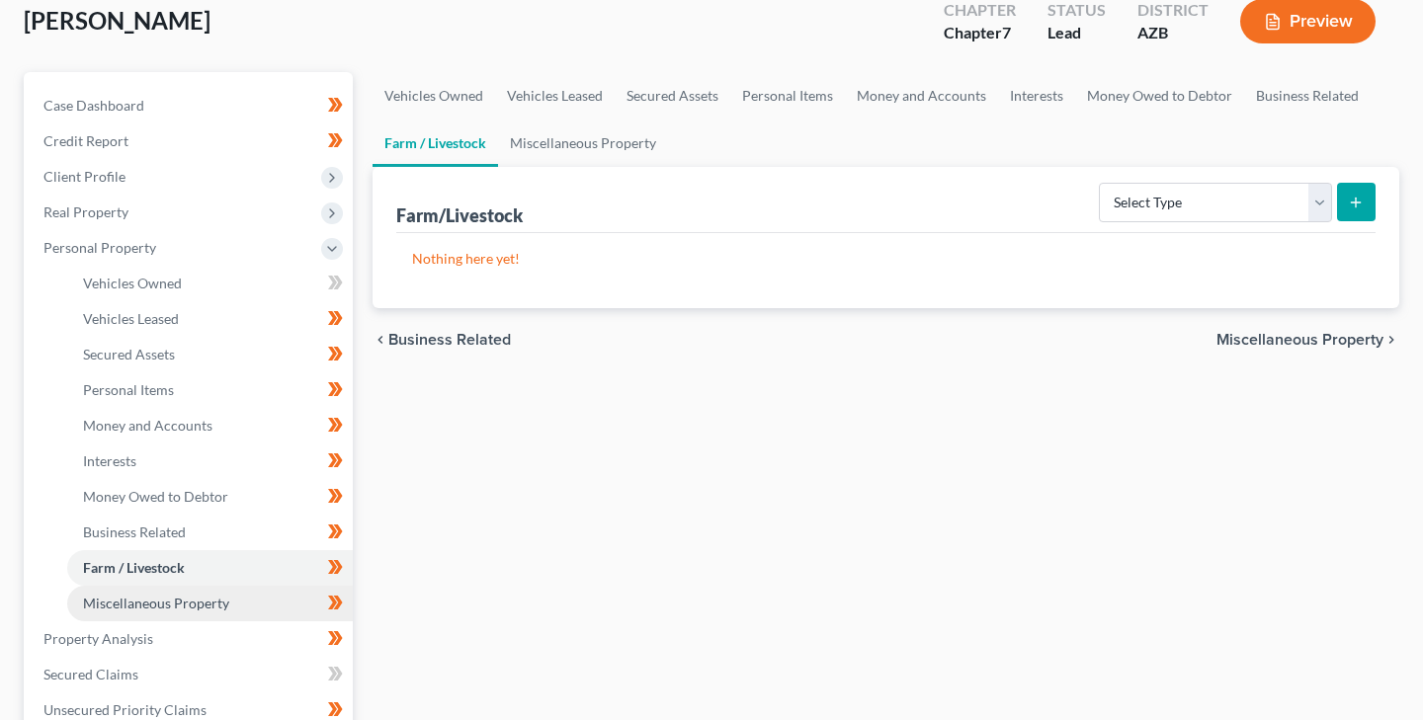
click at [170, 607] on span "Miscellaneous Property" at bounding box center [156, 603] width 146 height 17
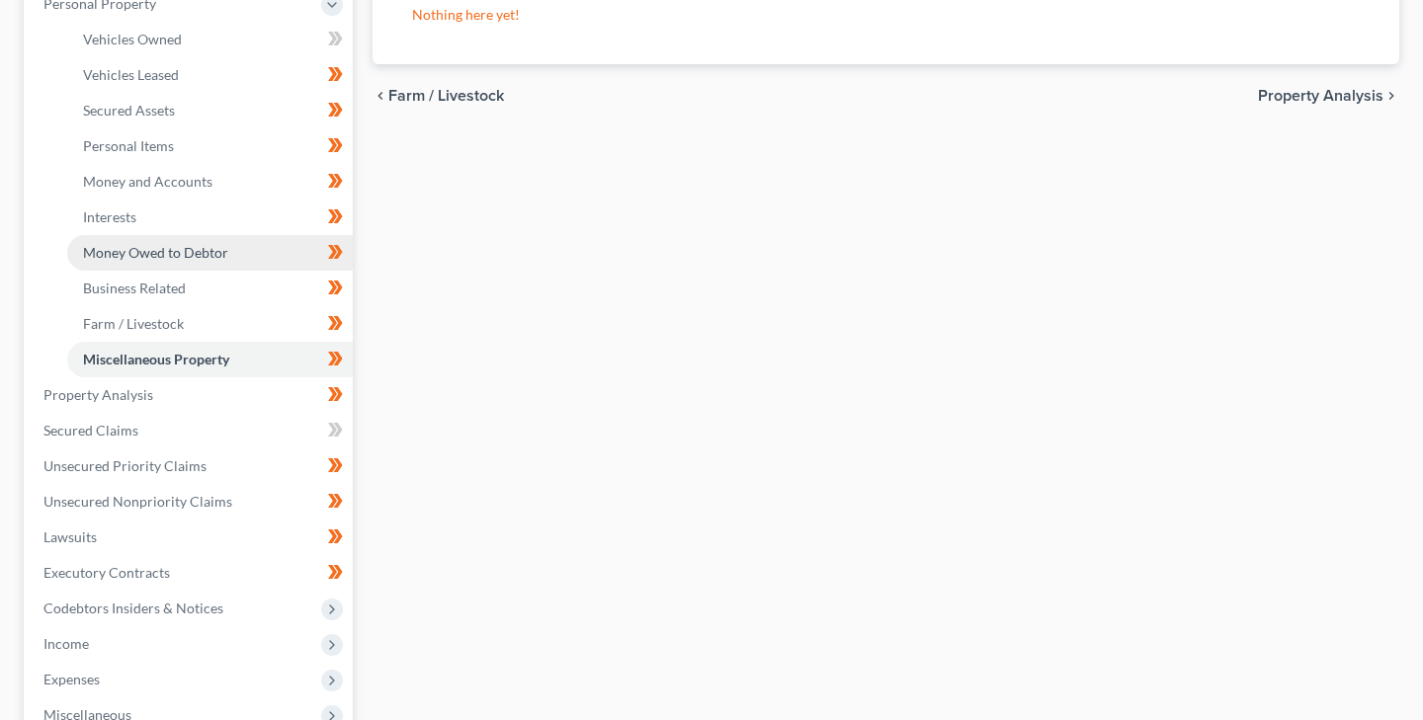
scroll to position [367, 0]
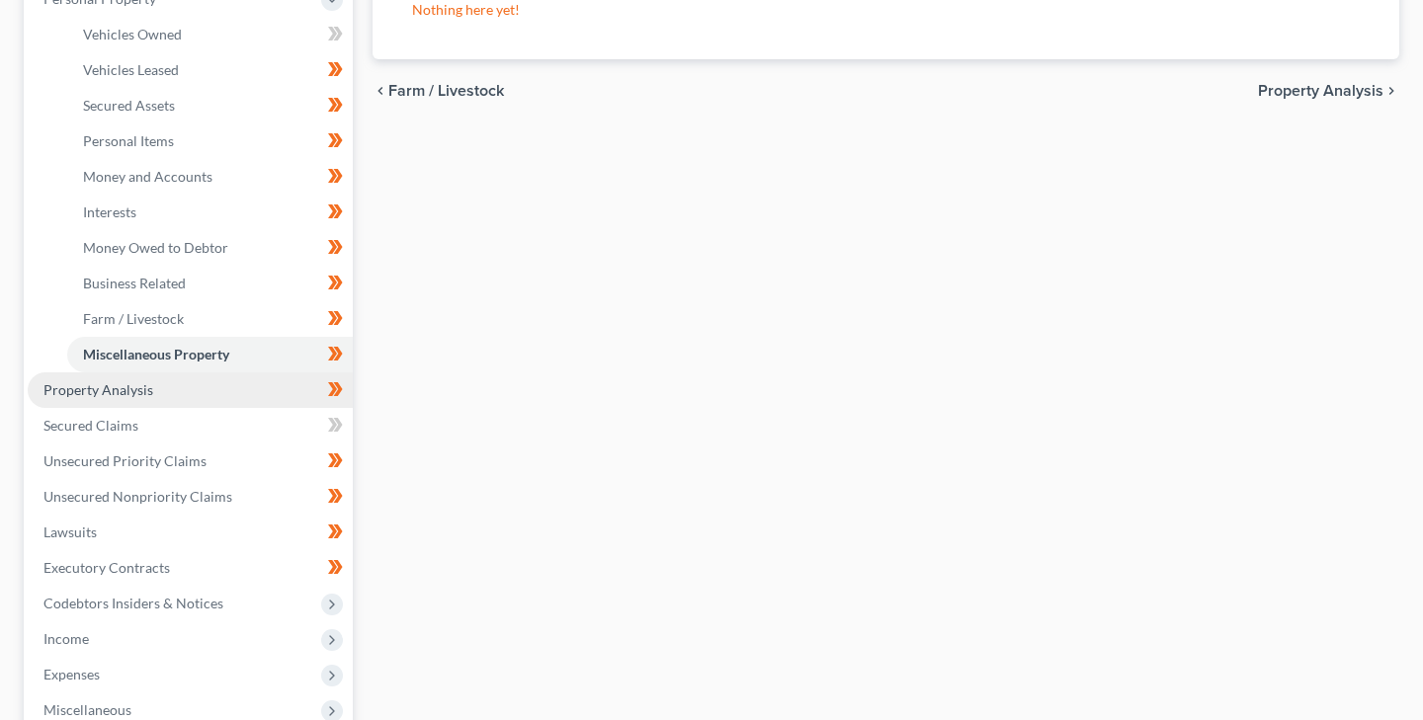
click at [133, 384] on span "Property Analysis" at bounding box center [98, 389] width 110 height 17
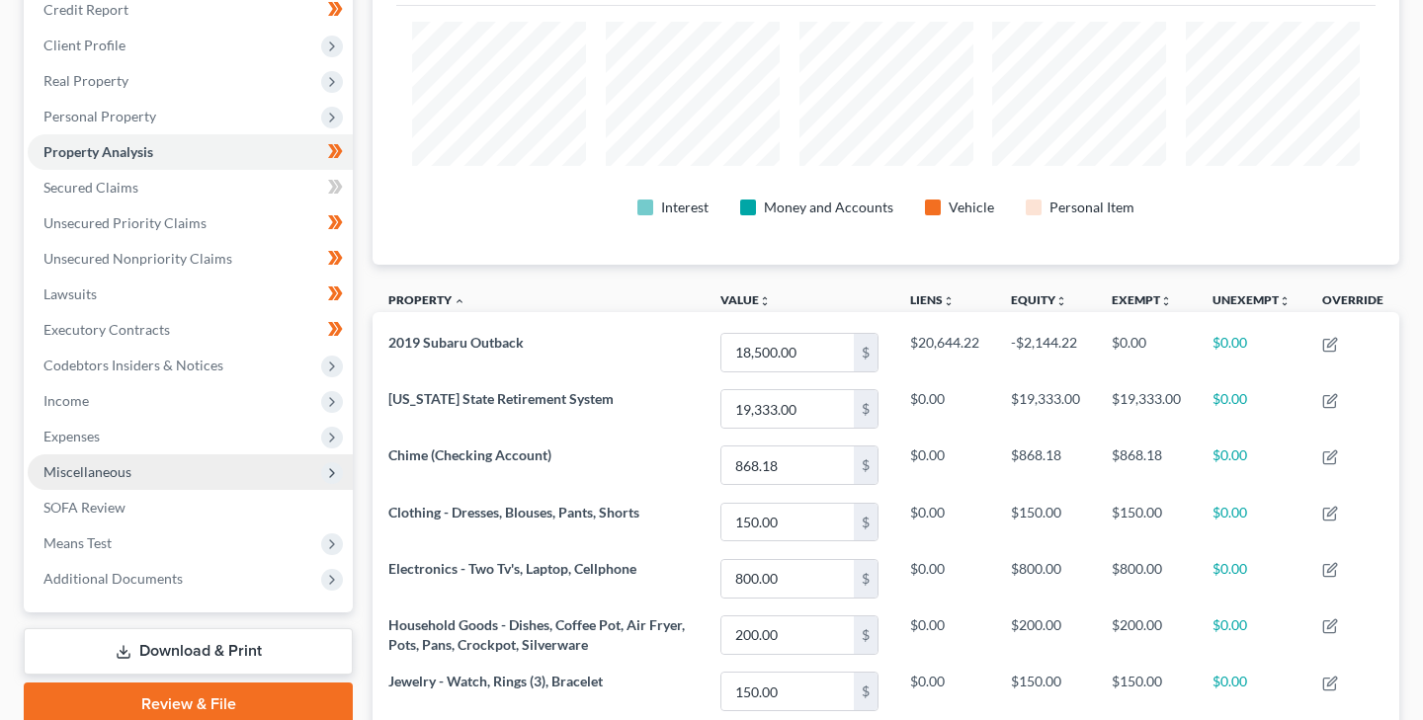
scroll to position [271, 0]
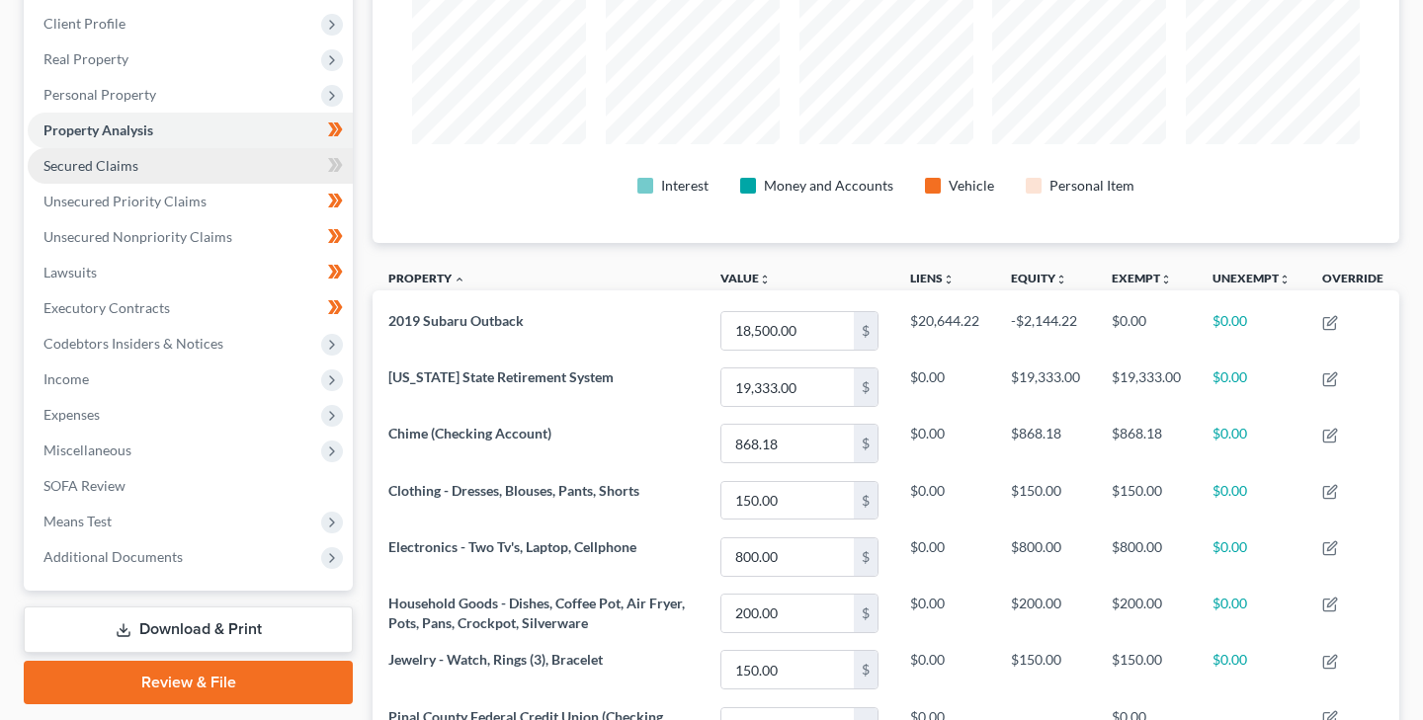
click at [128, 163] on span "Secured Claims" at bounding box center [90, 165] width 95 height 17
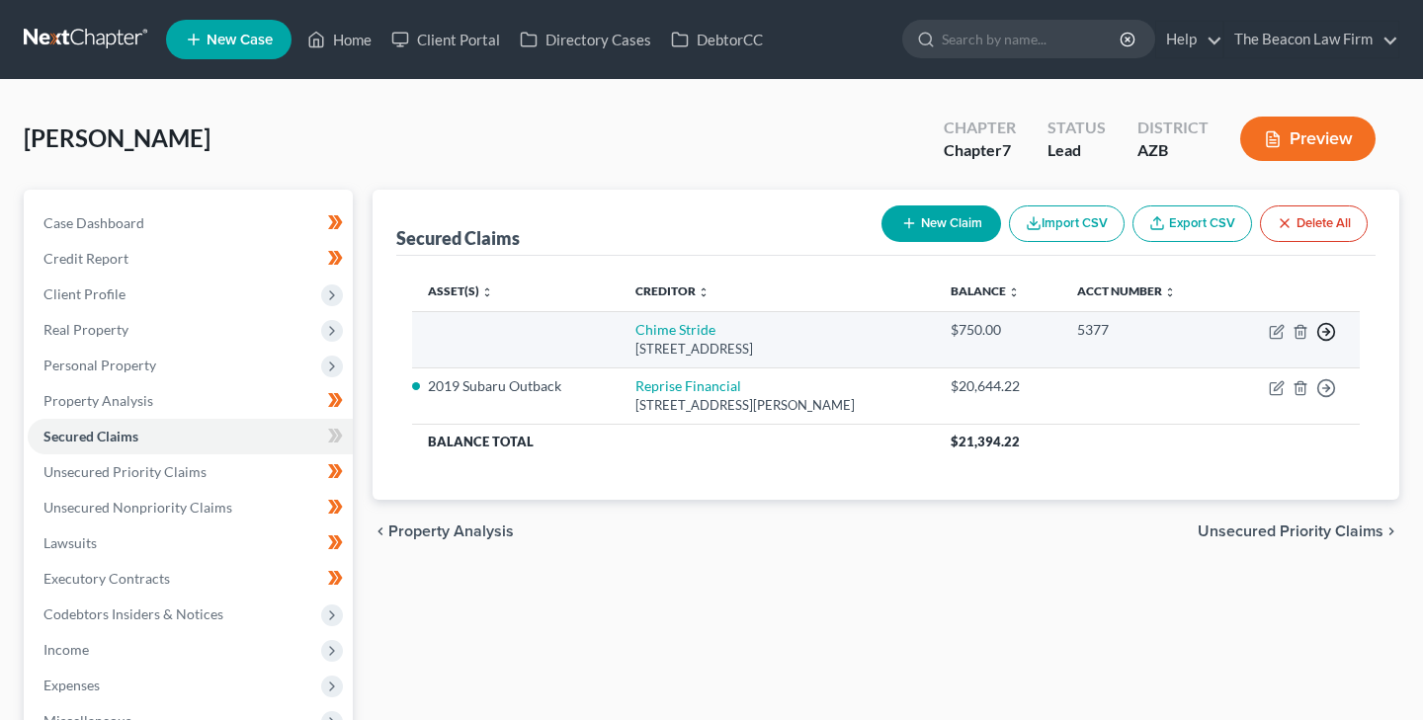
click at [1329, 329] on icon "button" at bounding box center [1326, 332] width 20 height 20
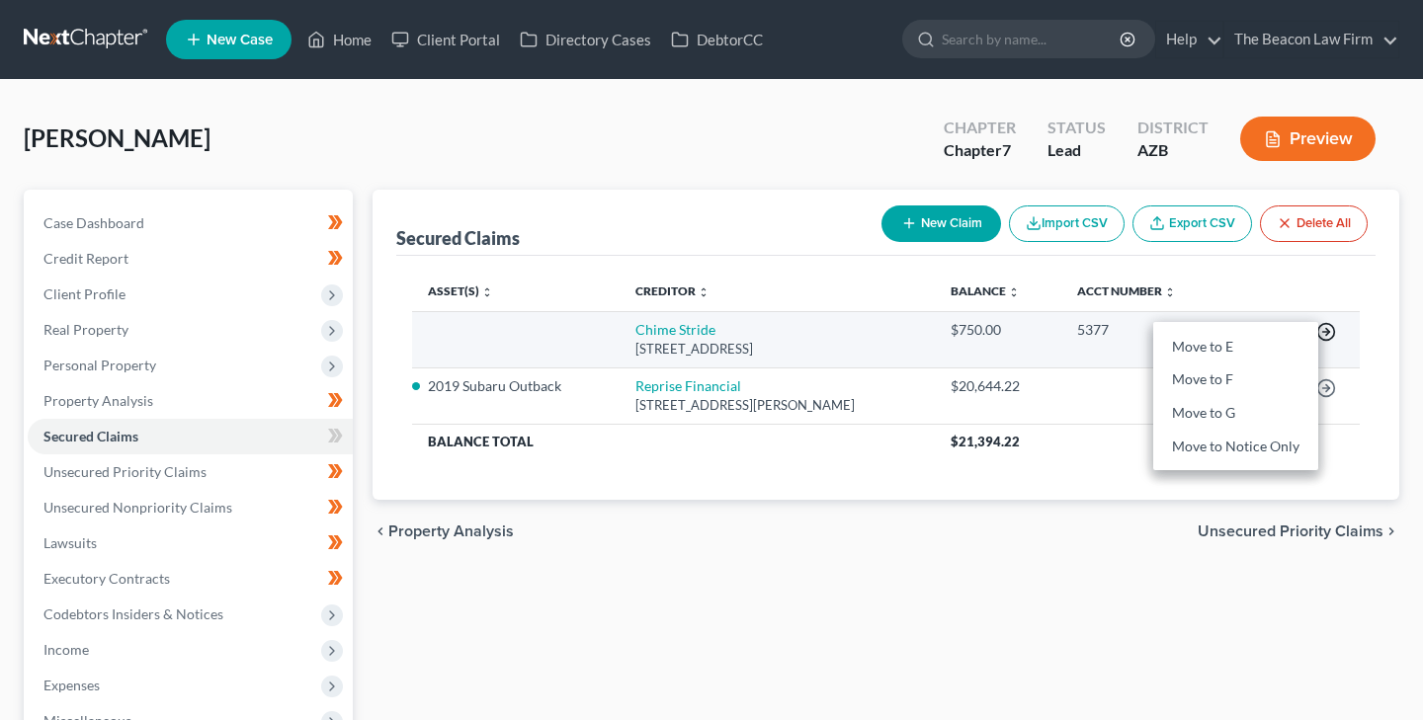
click at [1329, 329] on icon "button" at bounding box center [1326, 332] width 20 height 20
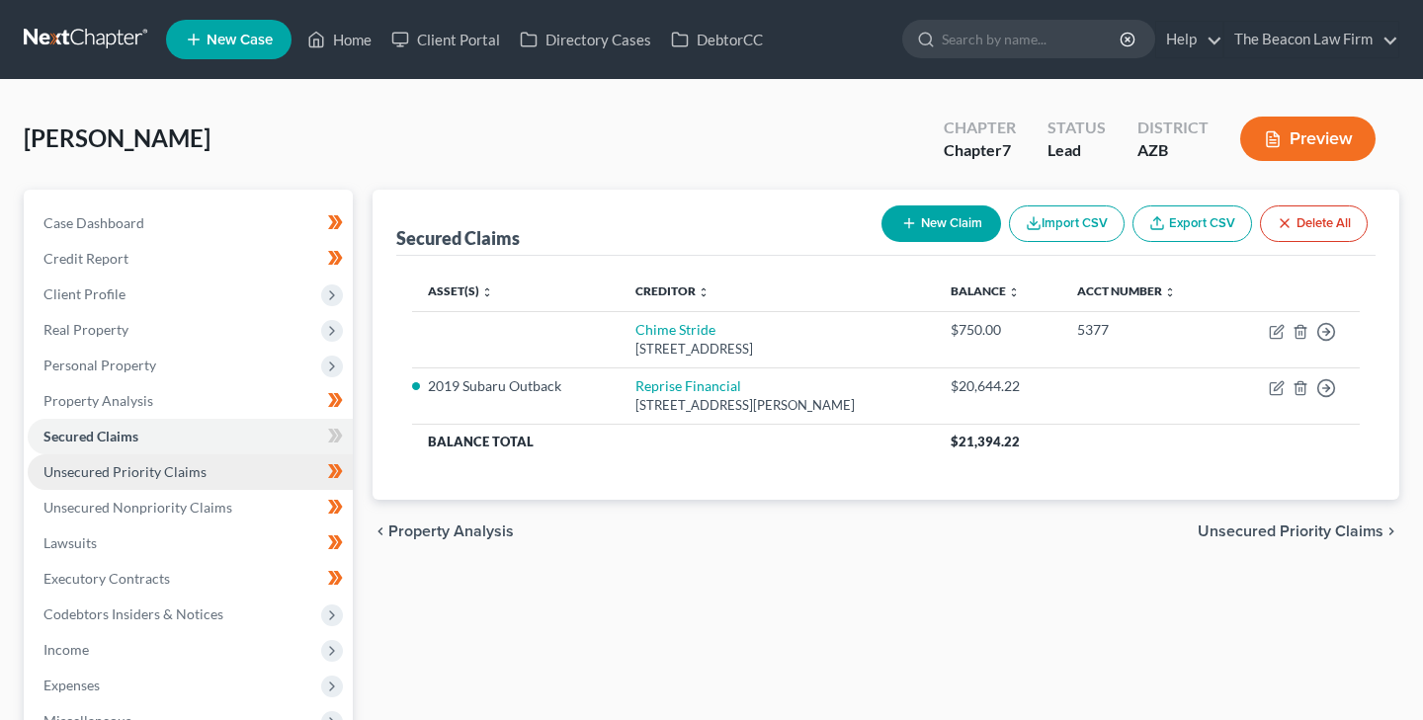
click at [185, 467] on span "Unsecured Priority Claims" at bounding box center [124, 471] width 163 height 17
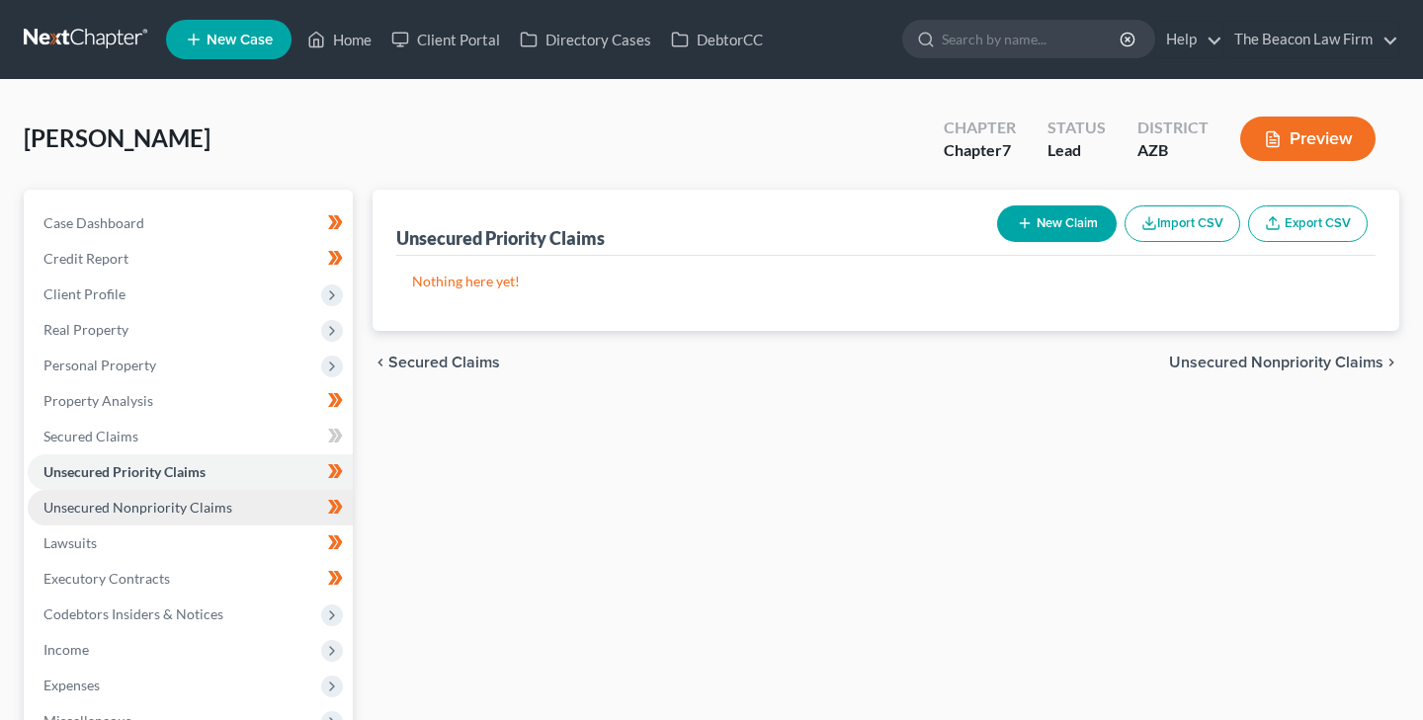
click at [161, 502] on span "Unsecured Nonpriority Claims" at bounding box center [137, 507] width 189 height 17
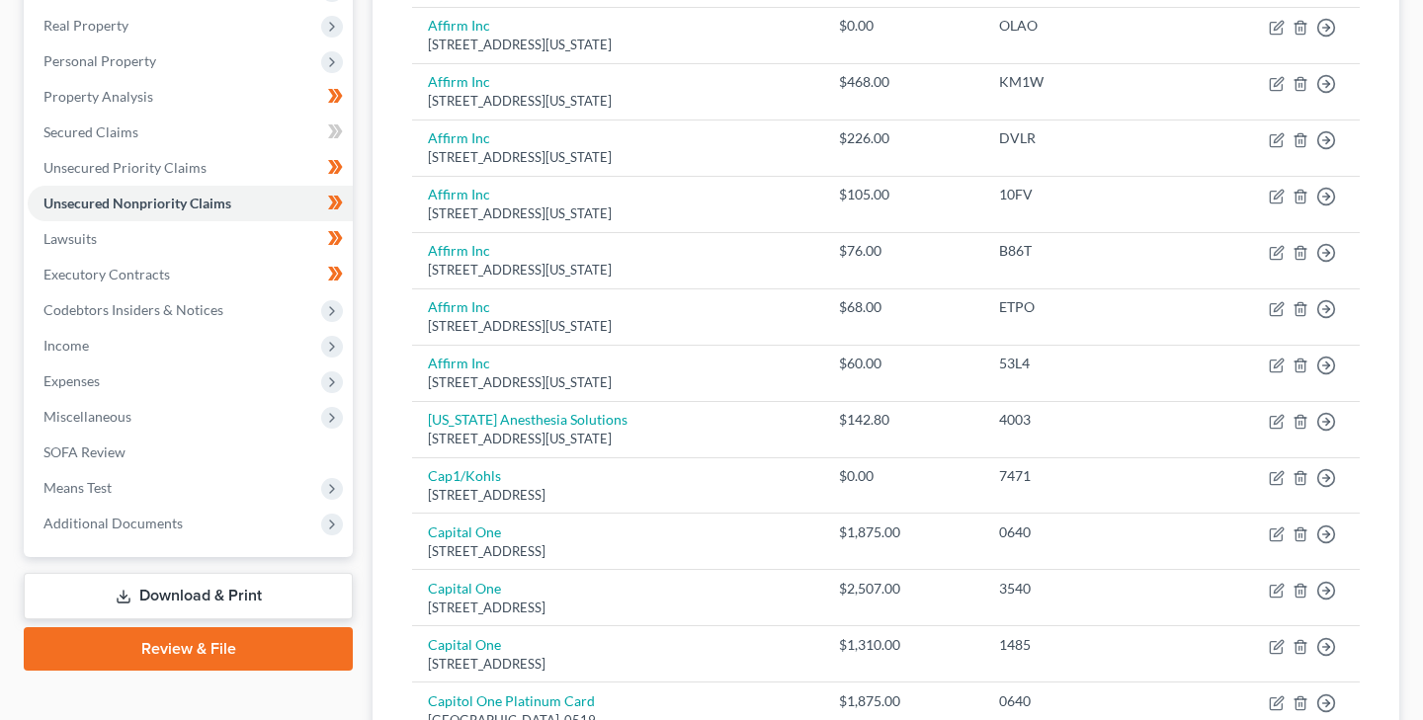
scroll to position [300, 0]
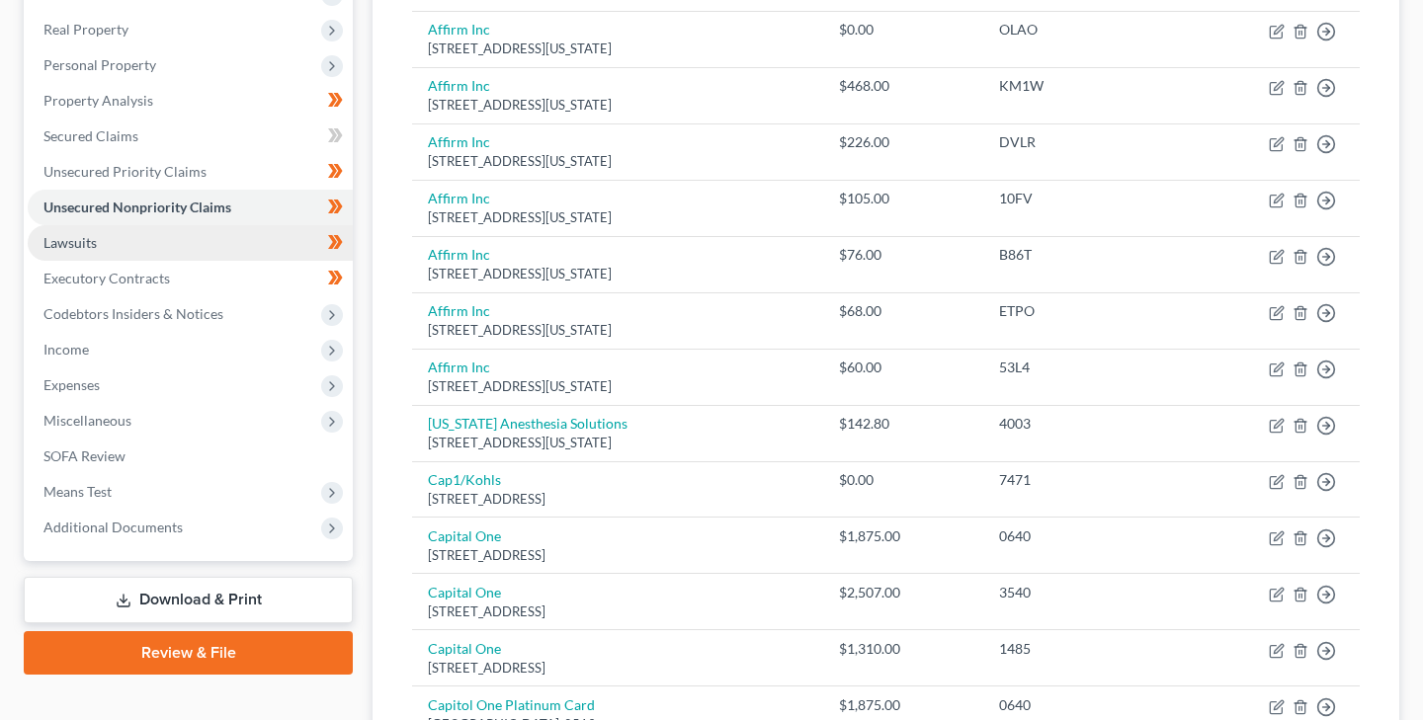
click at [87, 237] on span "Lawsuits" at bounding box center [69, 242] width 53 height 17
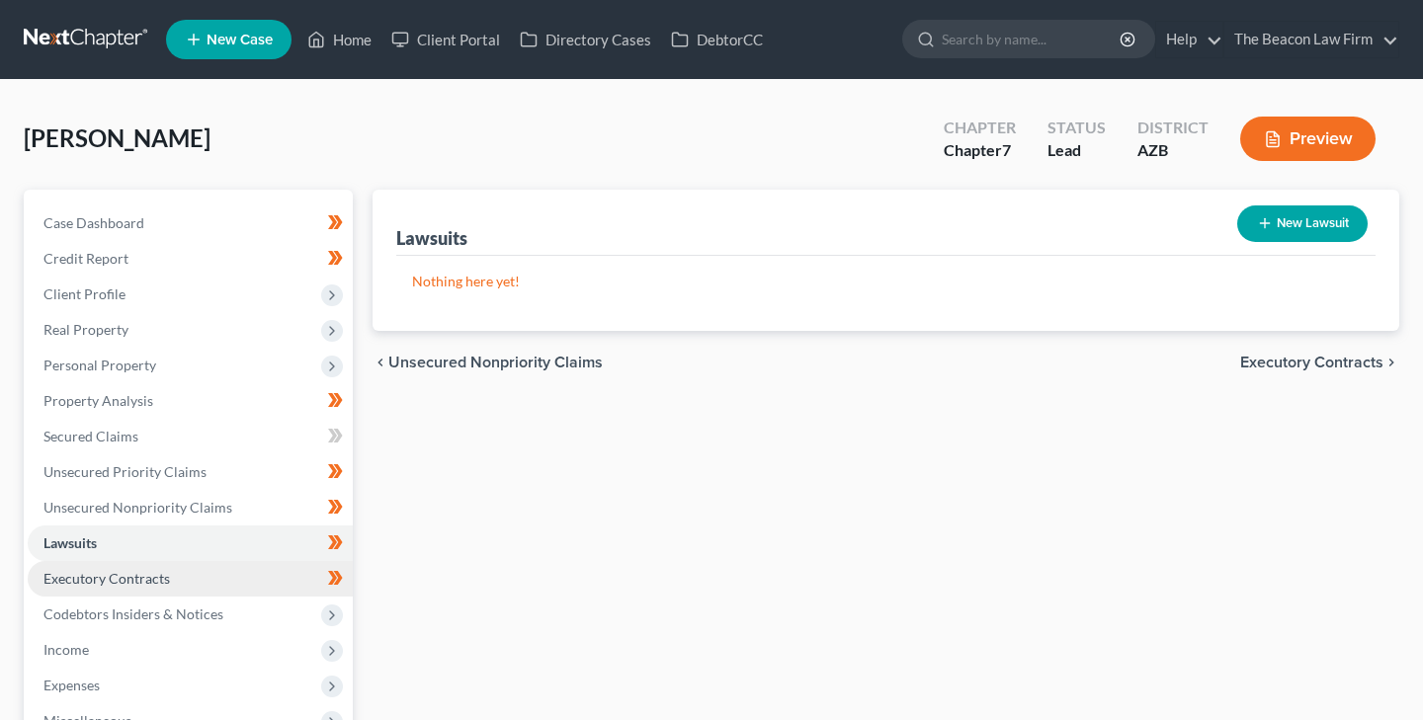
click at [121, 572] on span "Executory Contracts" at bounding box center [106, 578] width 126 height 17
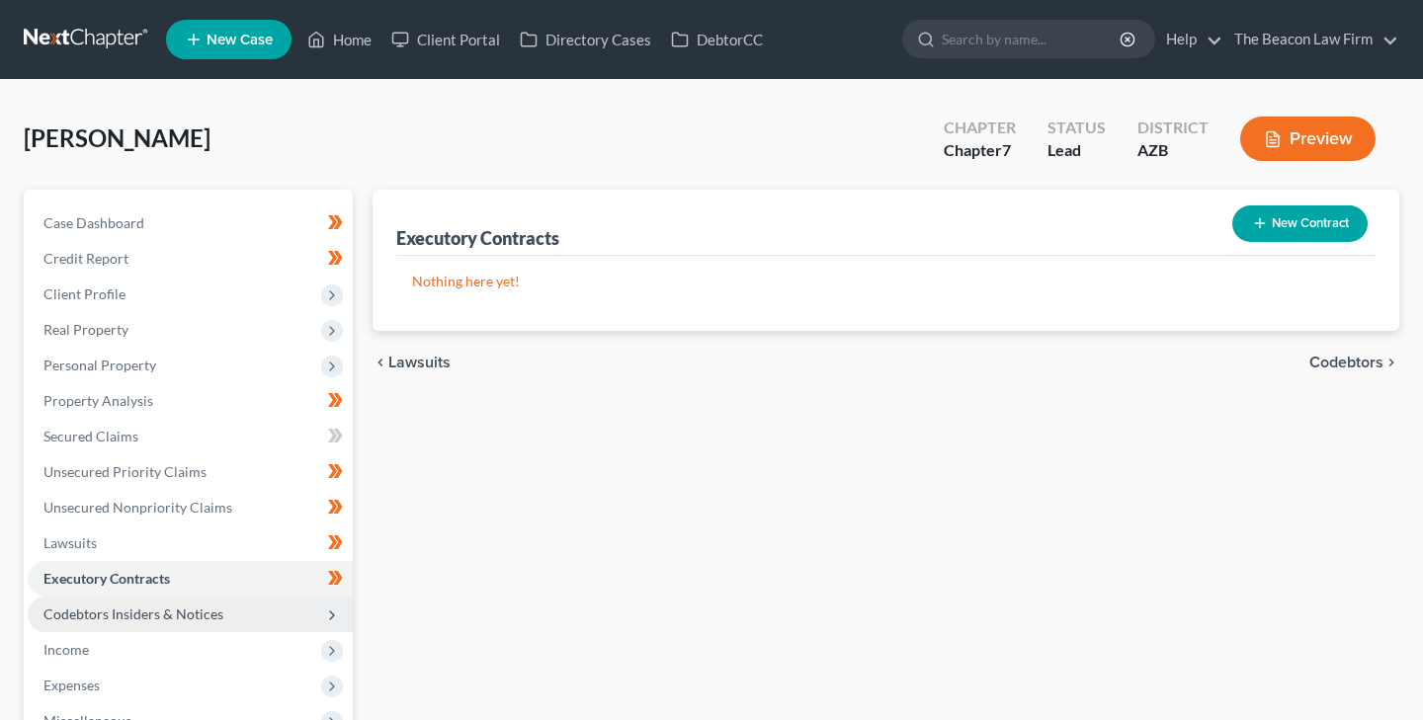
click at [122, 606] on span "Codebtors Insiders & Notices" at bounding box center [133, 614] width 180 height 17
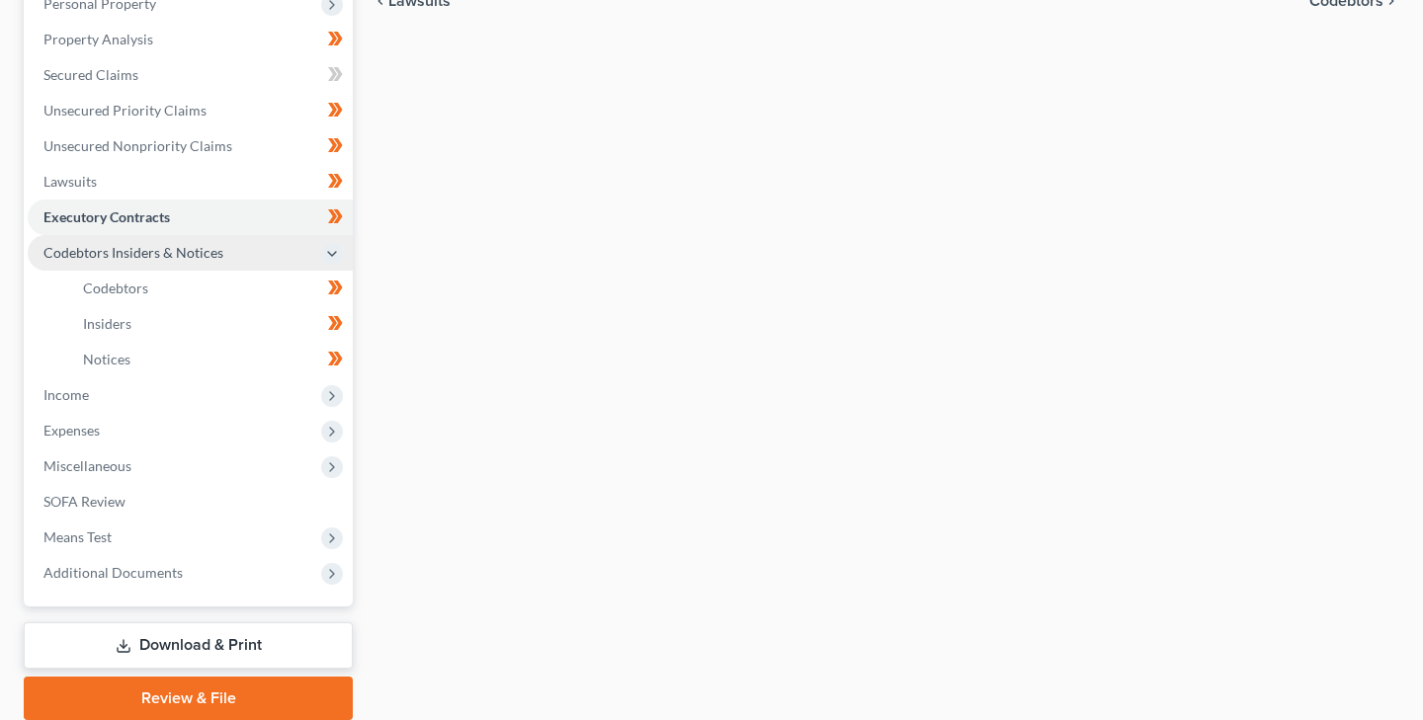
scroll to position [379, 0]
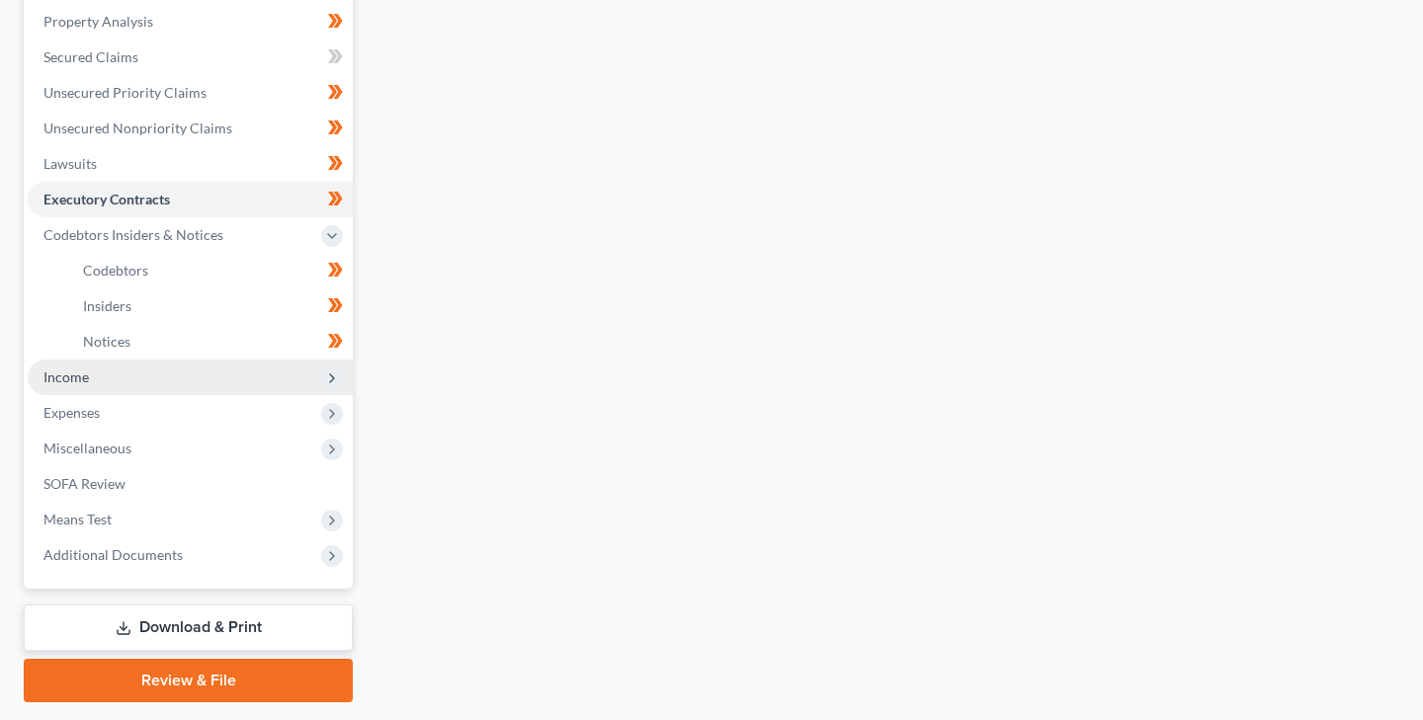
click at [78, 377] on span "Income" at bounding box center [65, 377] width 45 height 17
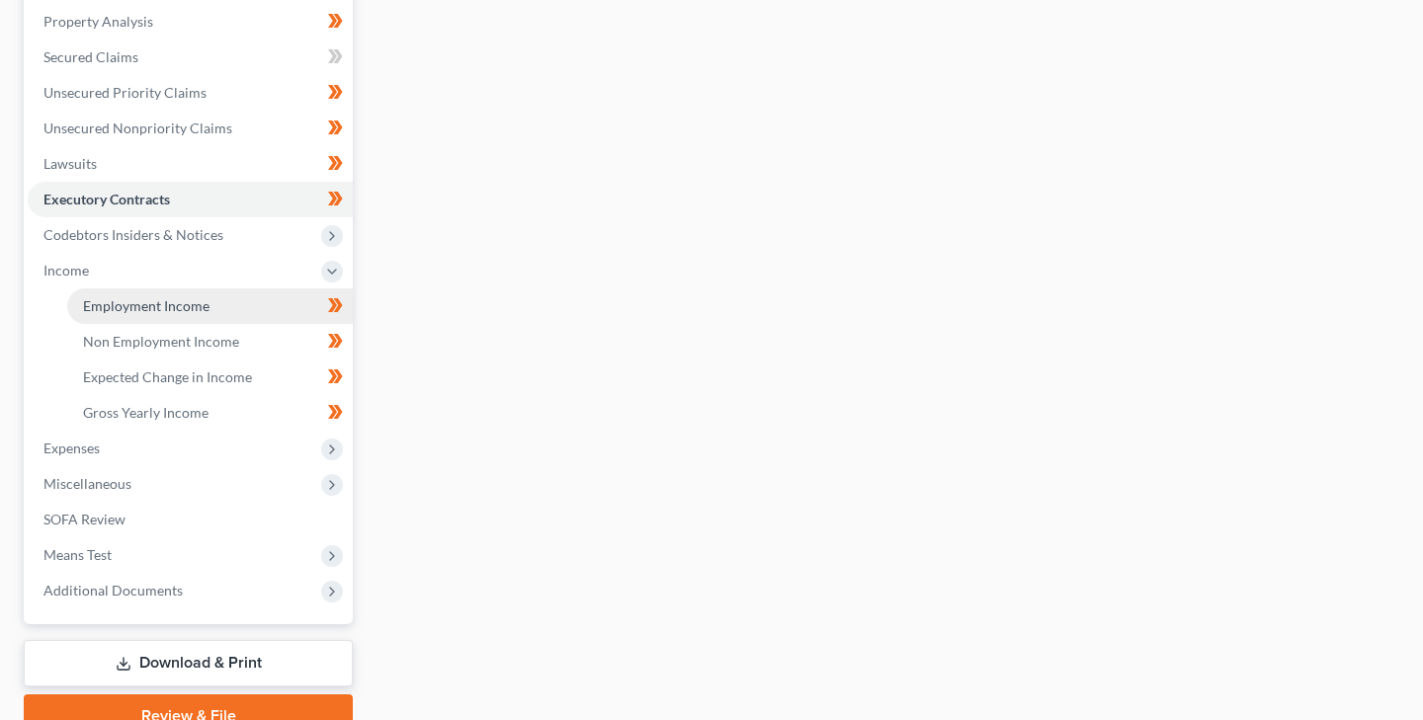
click at [142, 303] on span "Employment Income" at bounding box center [146, 305] width 126 height 17
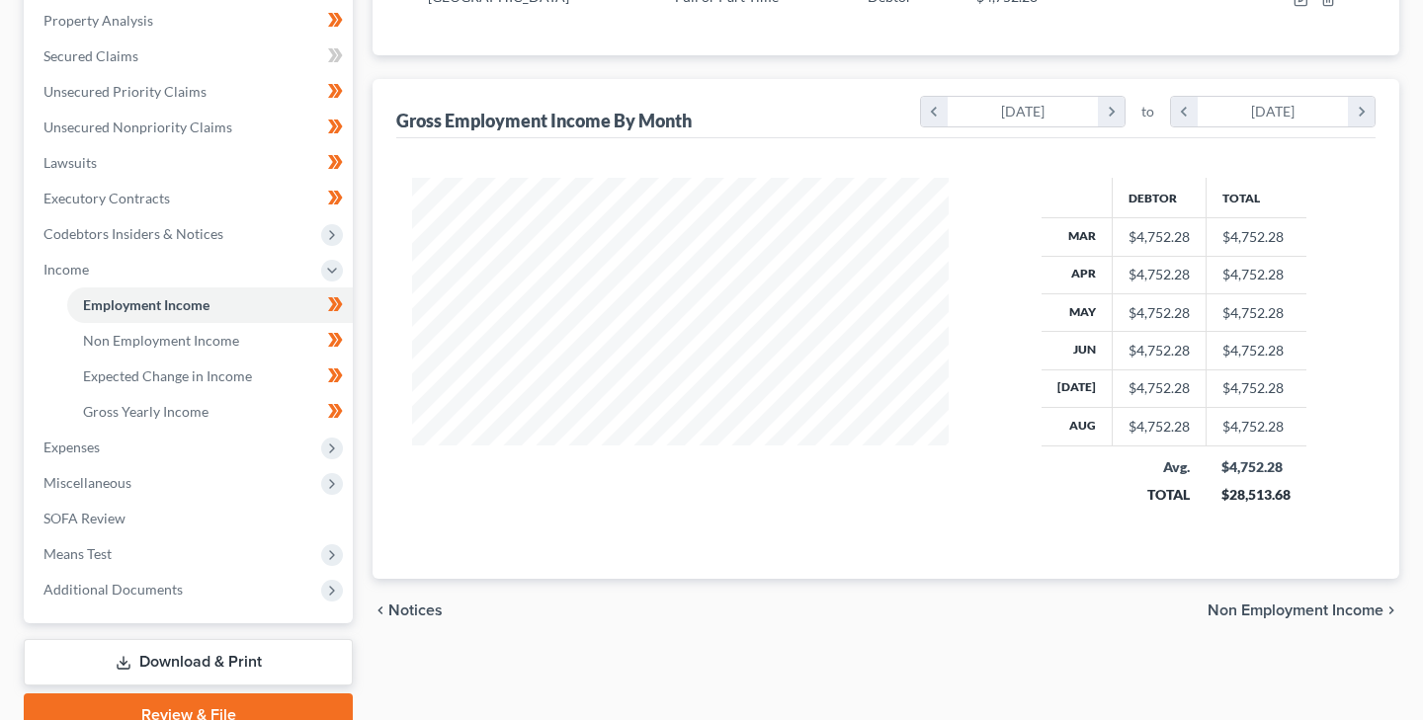
scroll to position [381, 0]
click at [212, 336] on span "Non Employment Income" at bounding box center [161, 339] width 156 height 17
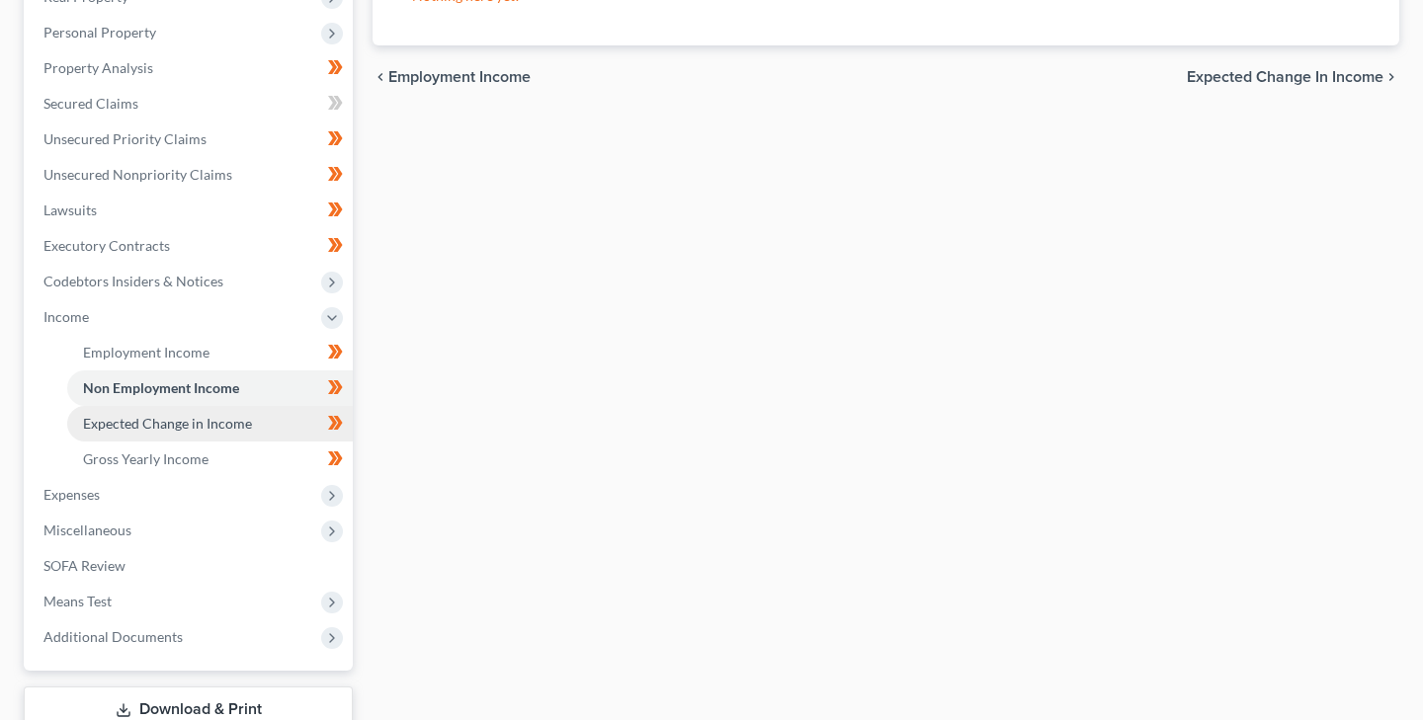
click at [207, 419] on span "Expected Change in Income" at bounding box center [167, 423] width 169 height 17
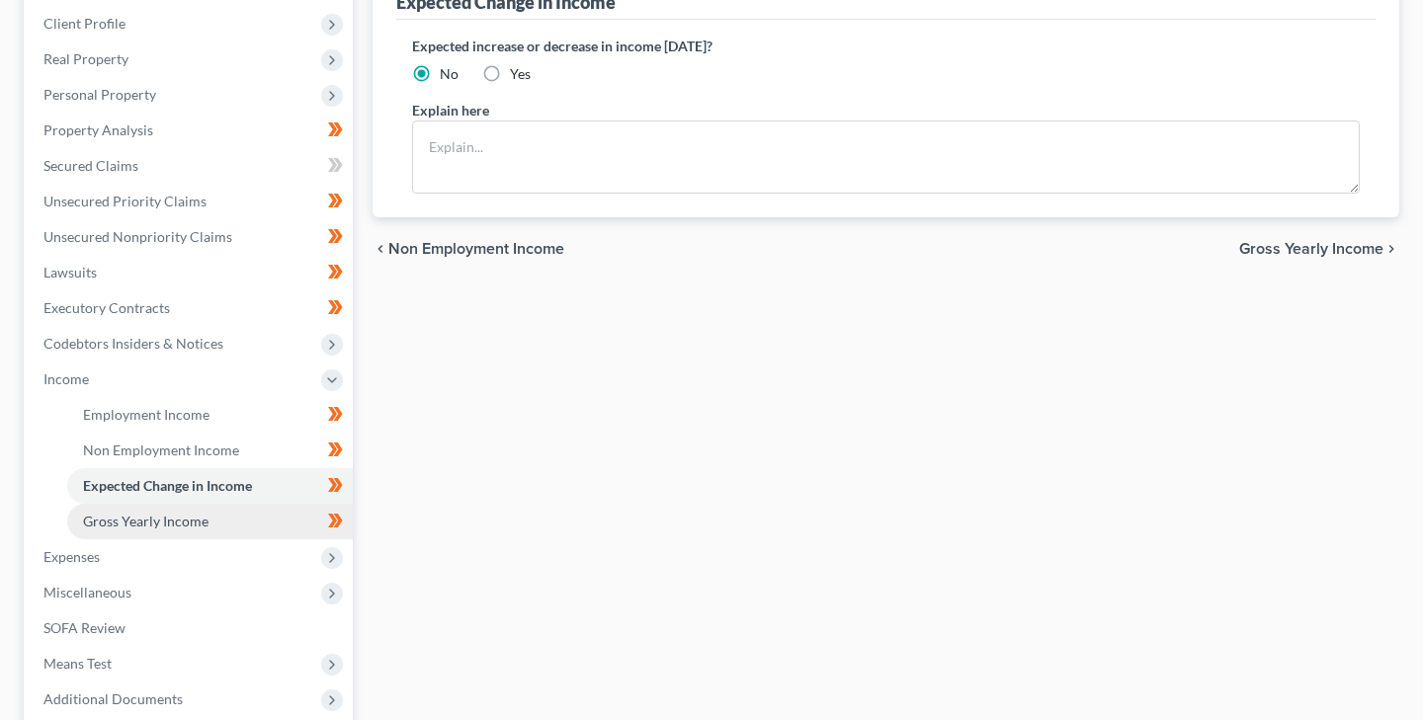
click at [199, 525] on span "Gross Yearly Income" at bounding box center [145, 521] width 125 height 17
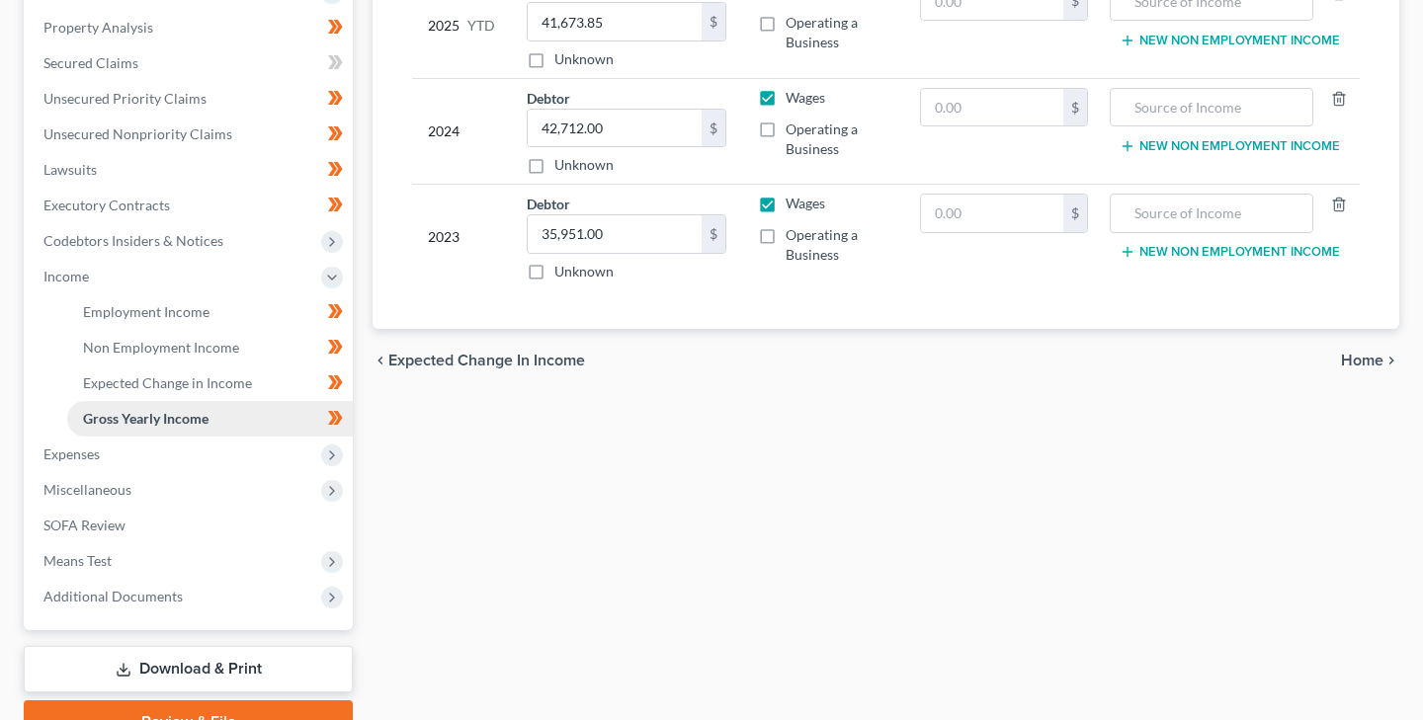
scroll to position [383, 0]
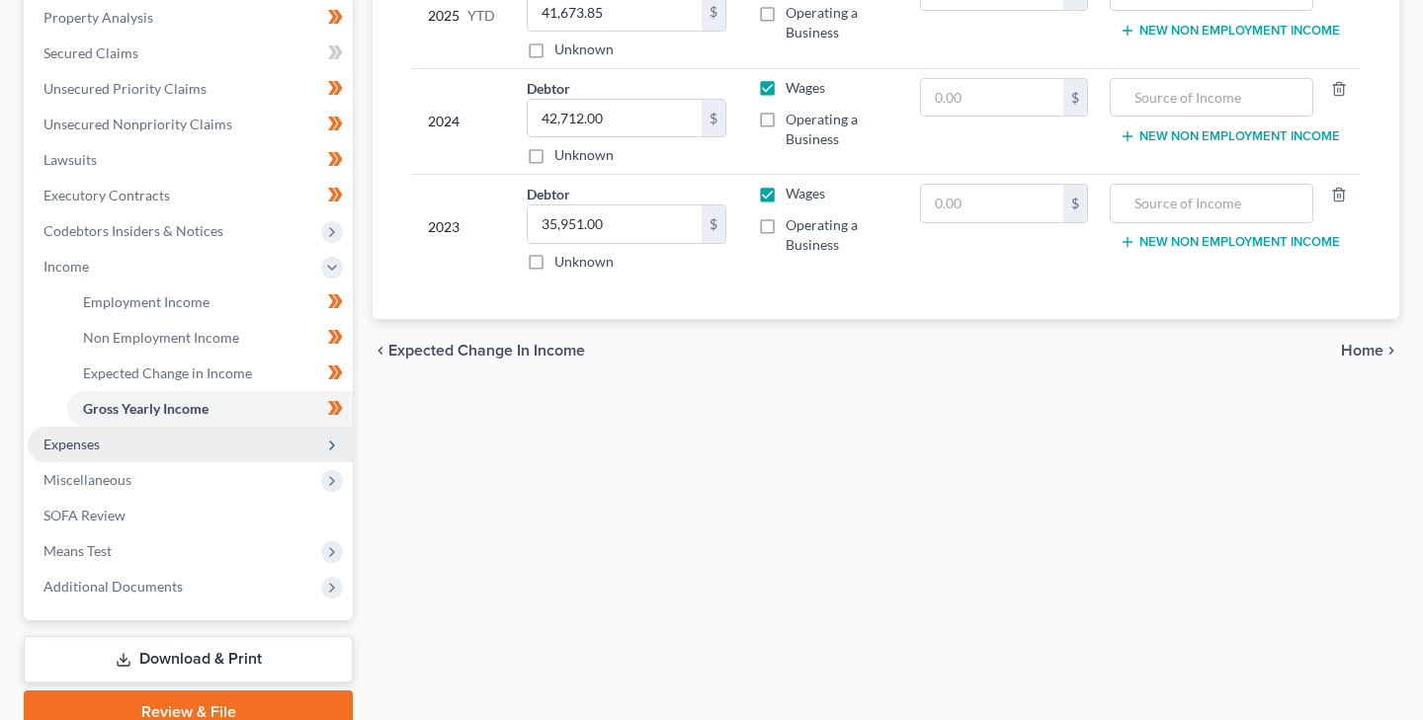
click at [97, 441] on span "Expenses" at bounding box center [71, 444] width 56 height 17
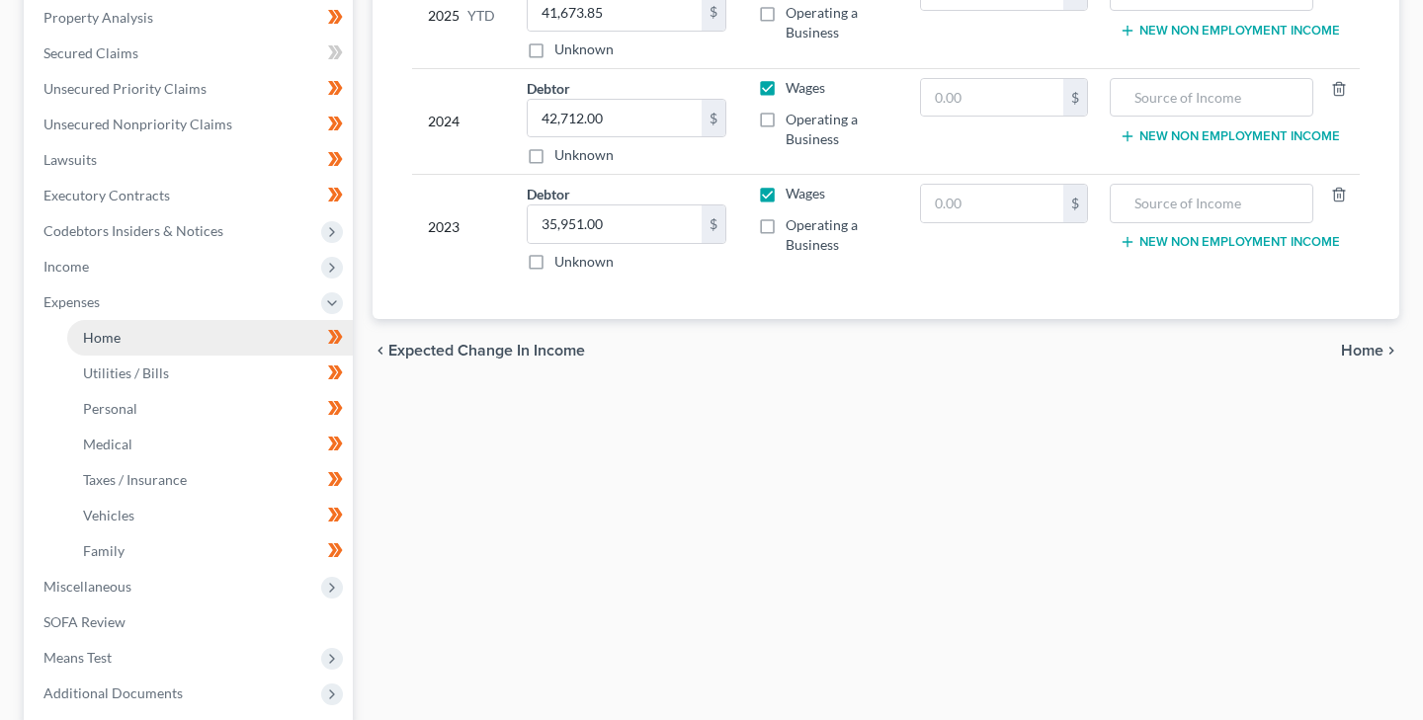
click at [107, 336] on span "Home" at bounding box center [102, 337] width 38 height 17
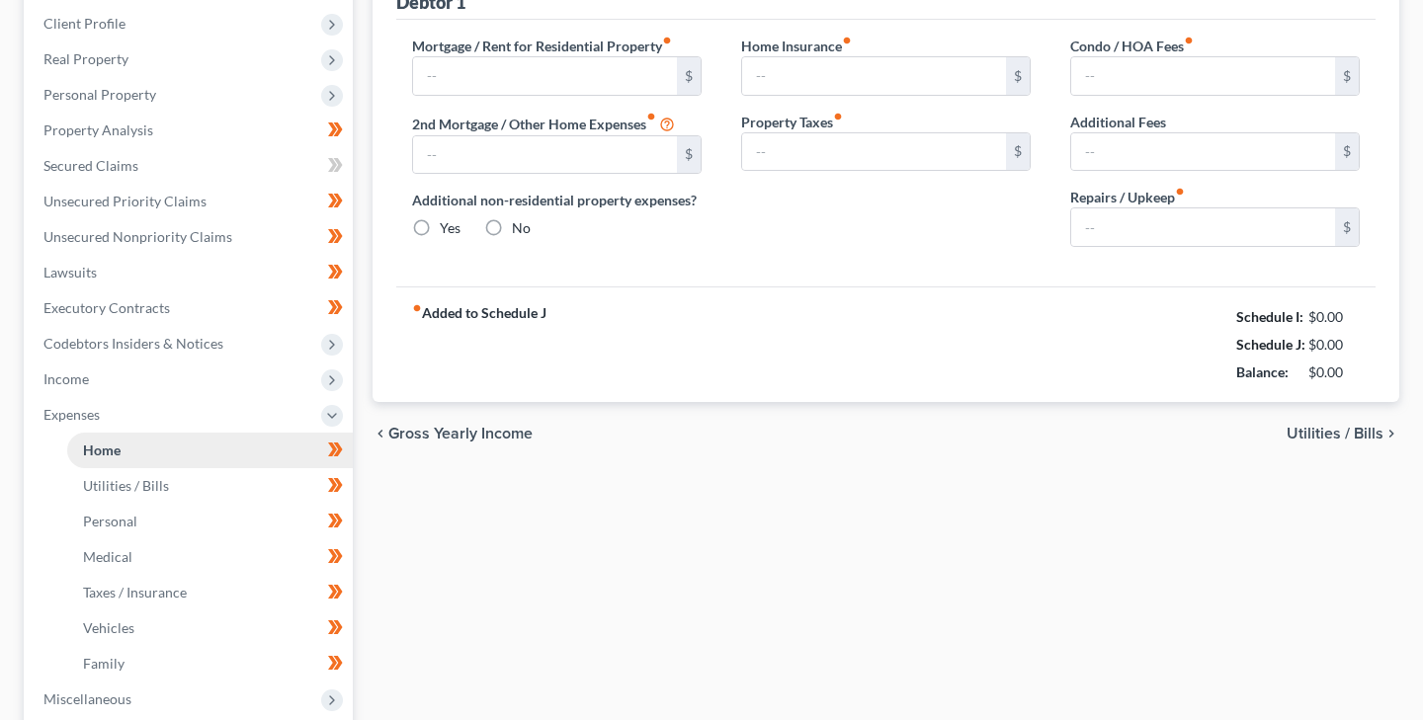
type input "1,150.95"
type input "0.00"
radio input "true"
type input "20.00"
type input "0.00"
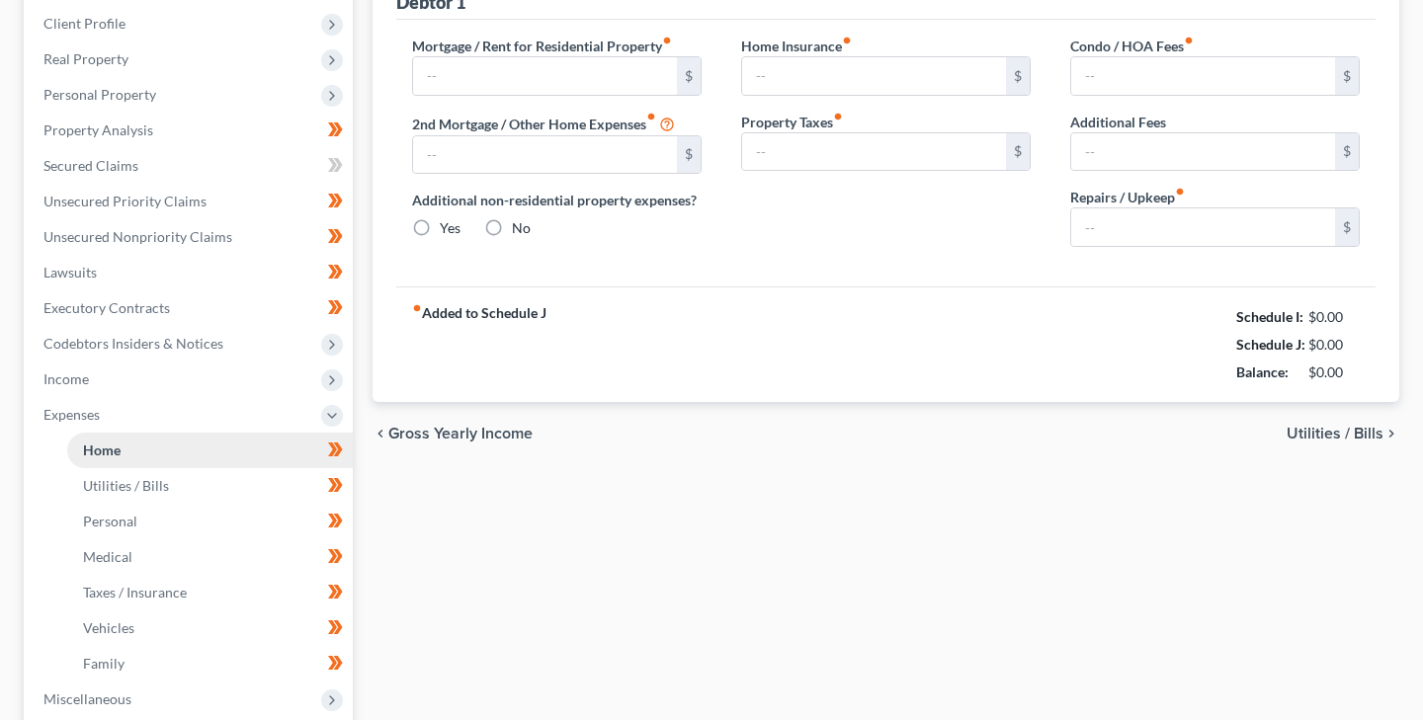
type input "0.00"
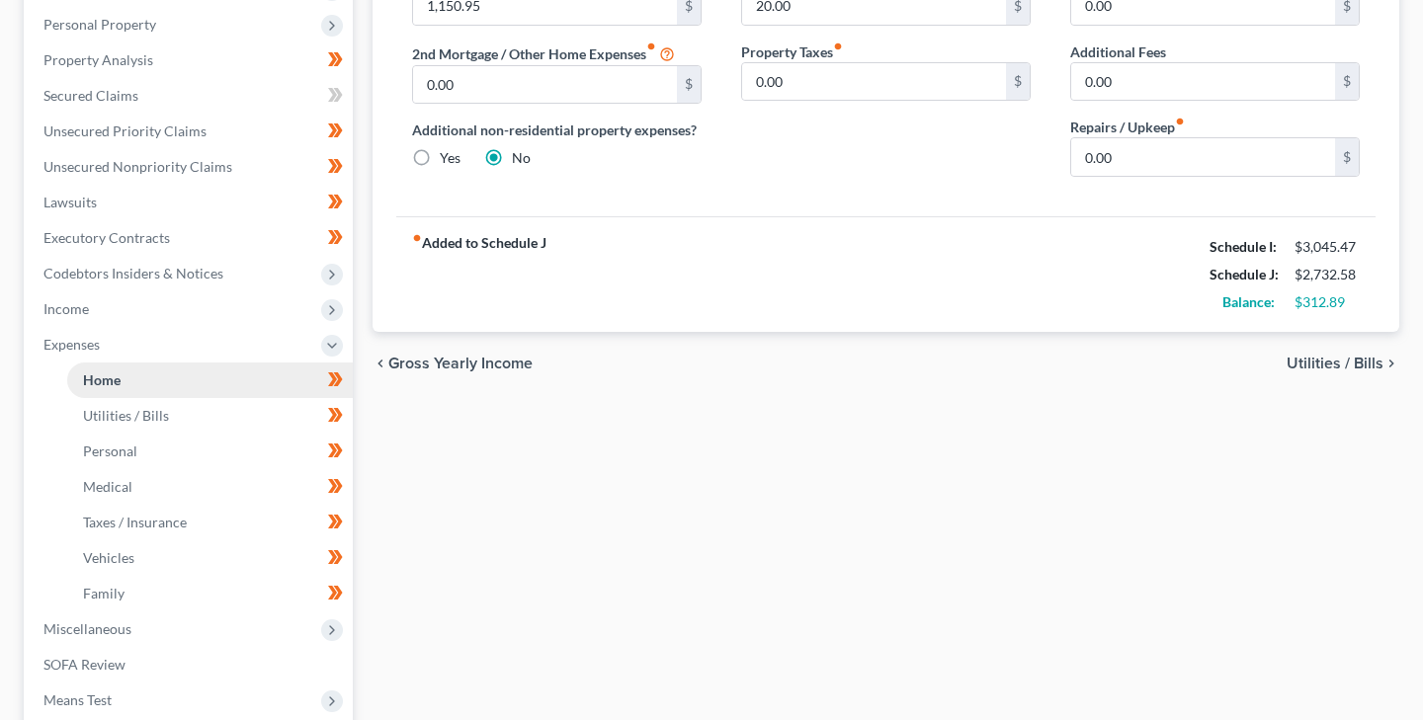
scroll to position [349, 0]
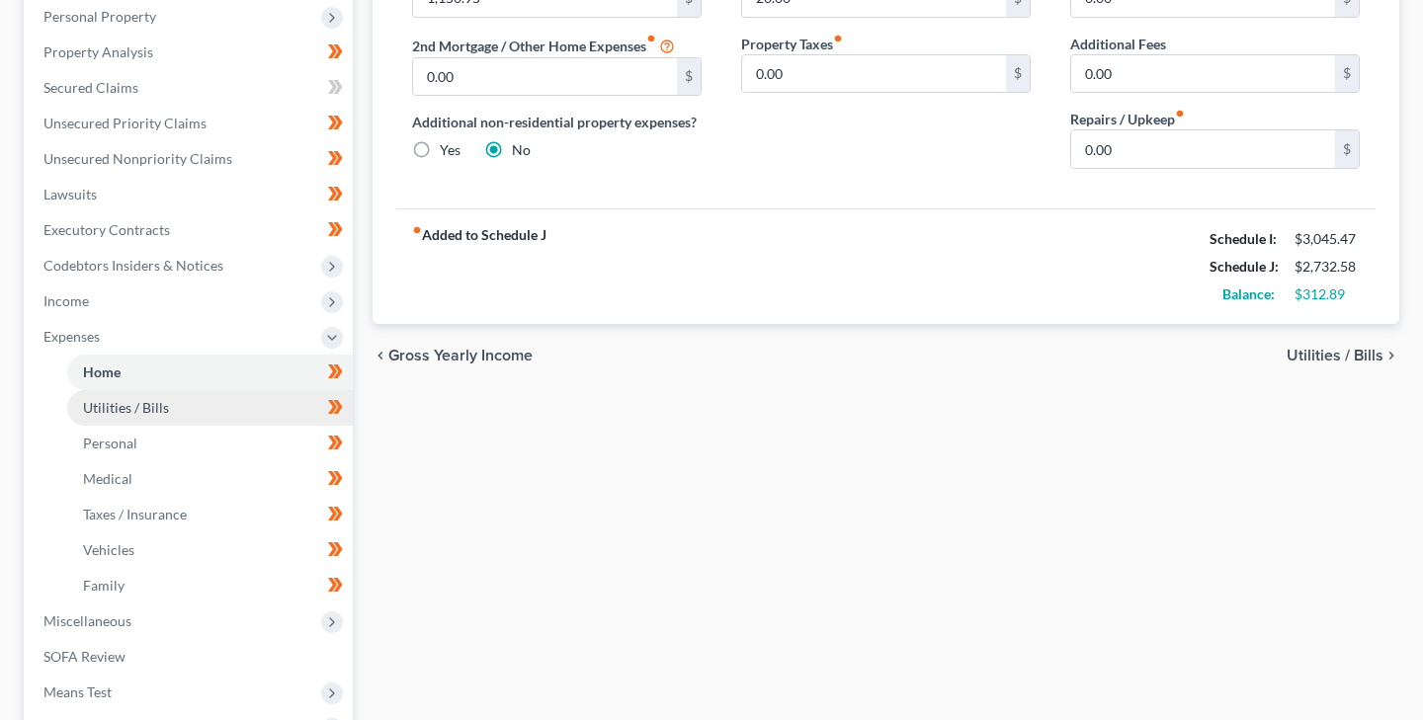
click at [160, 402] on span "Utilities / Bills" at bounding box center [126, 407] width 86 height 17
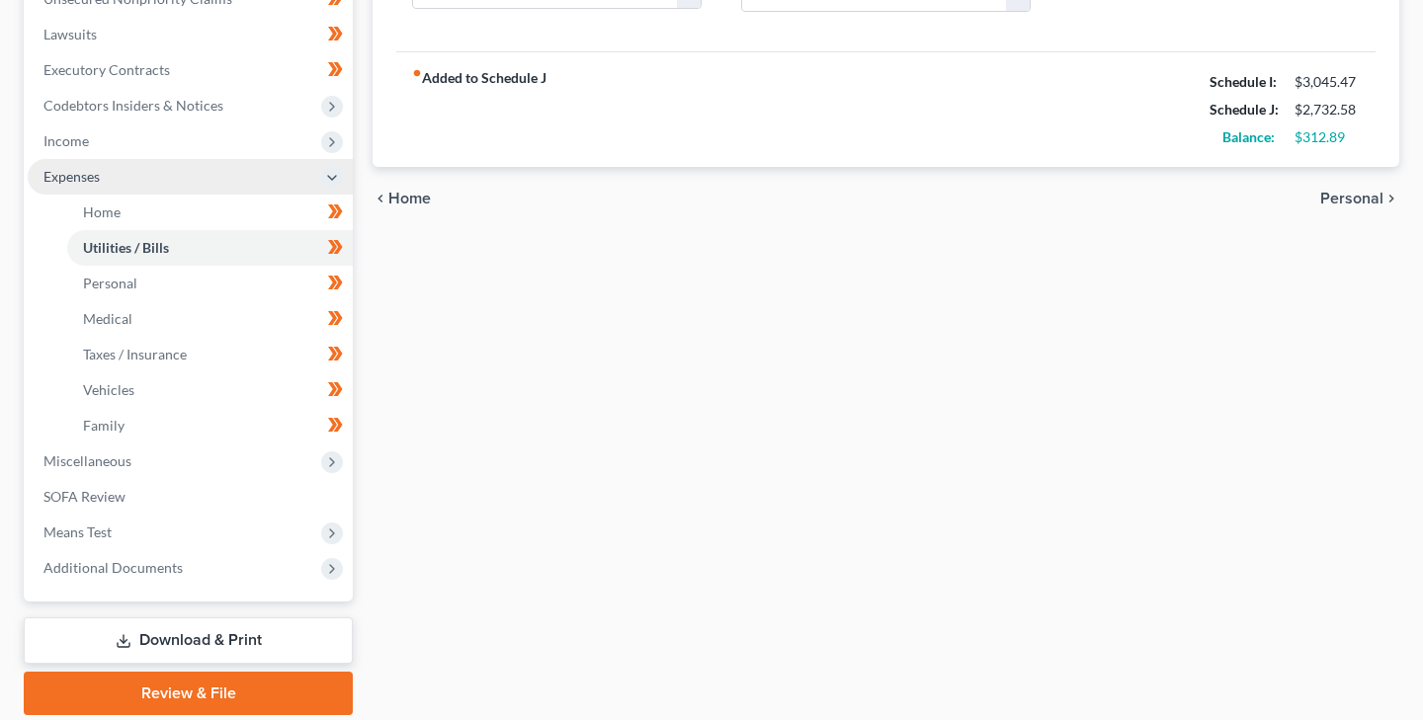
scroll to position [512, 0]
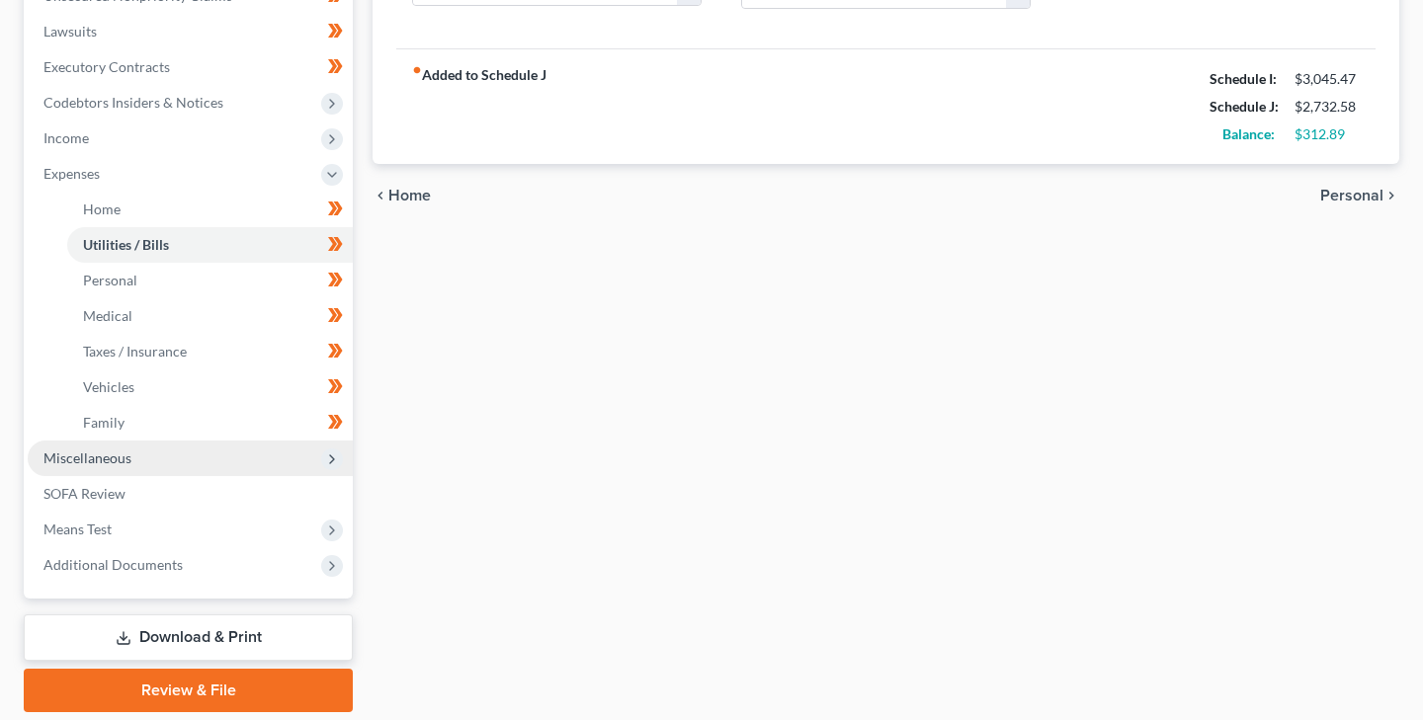
click at [111, 457] on span "Miscellaneous" at bounding box center [87, 458] width 88 height 17
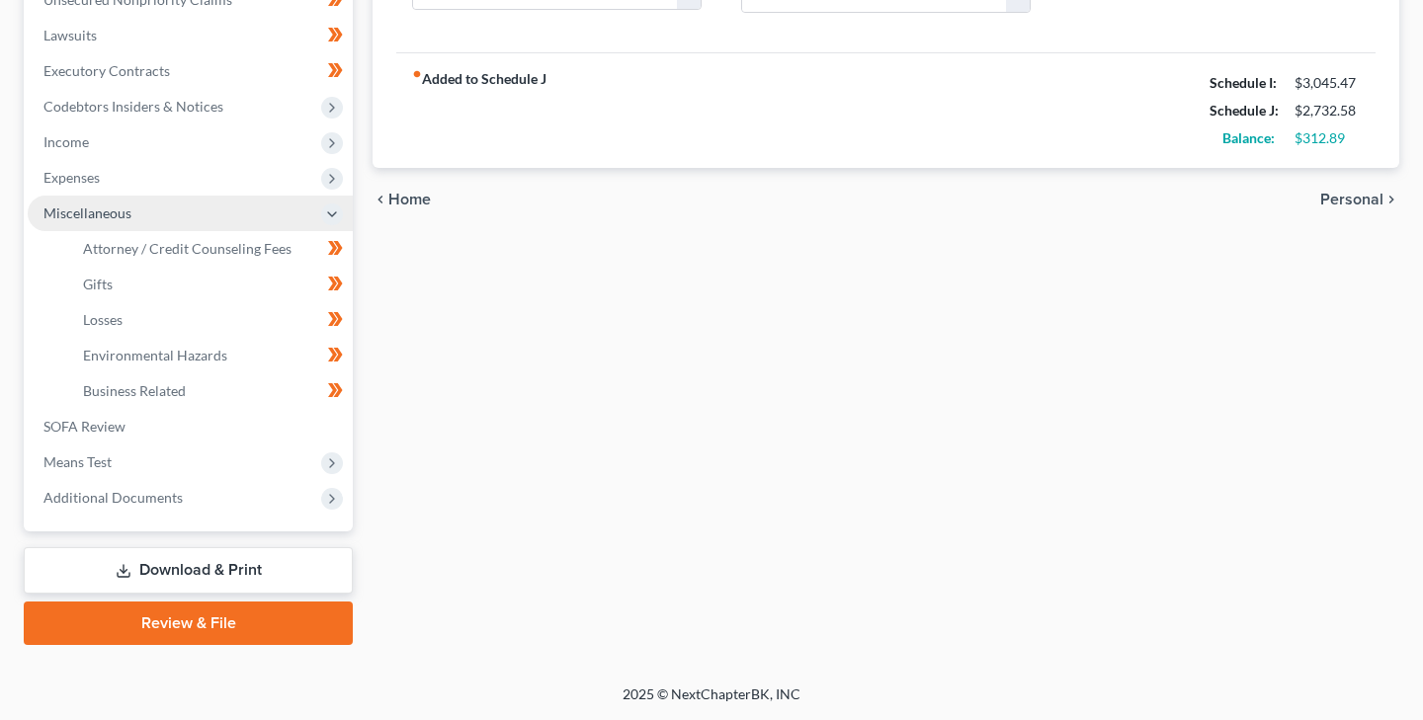
scroll to position [506, 0]
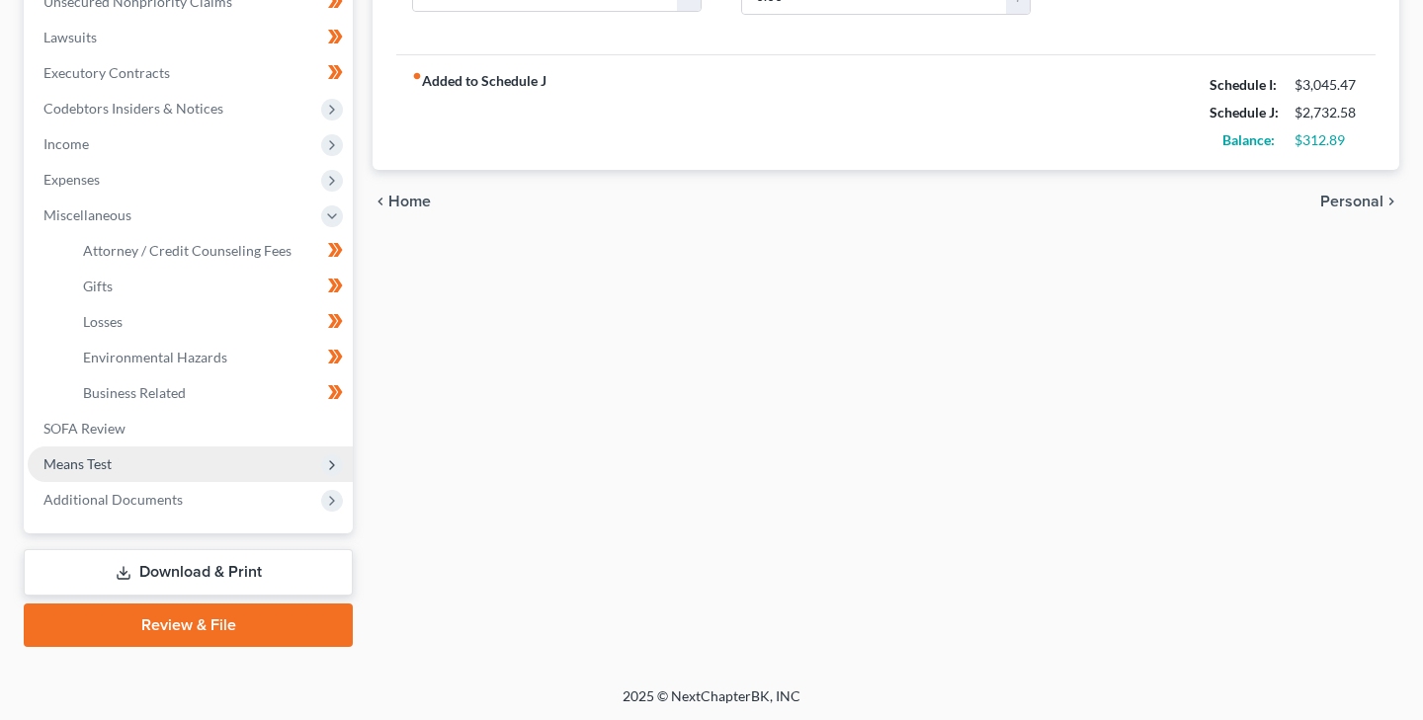
click at [105, 458] on span "Means Test" at bounding box center [77, 463] width 68 height 17
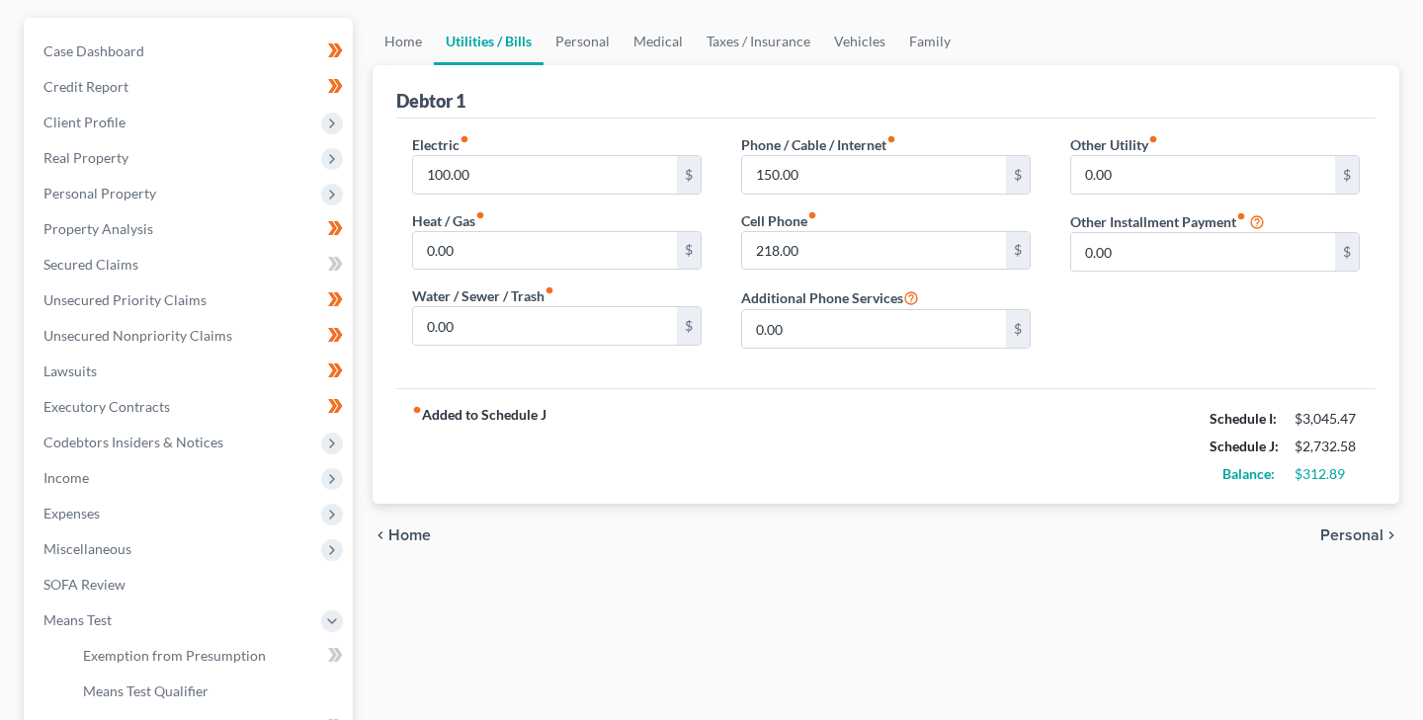
scroll to position [0, 0]
